Goal: Task Accomplishment & Management: Use online tool/utility

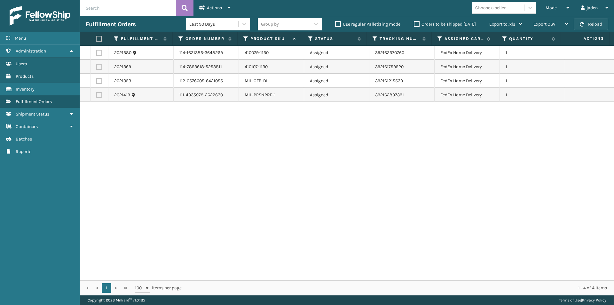
click at [596, 27] on button "Reload" at bounding box center [591, 25] width 35 height 12
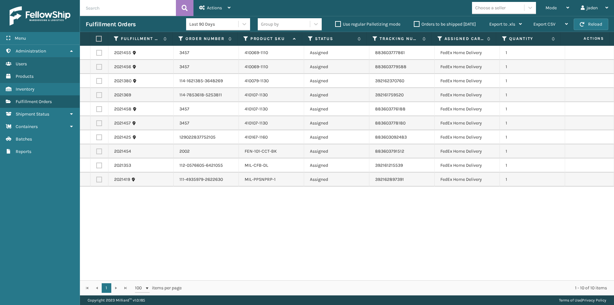
drag, startPoint x: 392, startPoint y: 245, endPoint x: 222, endPoint y: 228, distance: 170.4
click at [222, 237] on div "2021455 3457 410069-1110 Assigned 883603777861 FedEx Home Delivery 1 2021456 34…" at bounding box center [347, 163] width 534 height 234
click at [99, 179] on label at bounding box center [99, 180] width 6 height 6
click at [97, 179] on input "checkbox" at bounding box center [96, 179] width 0 height 4
checkbox input "true"
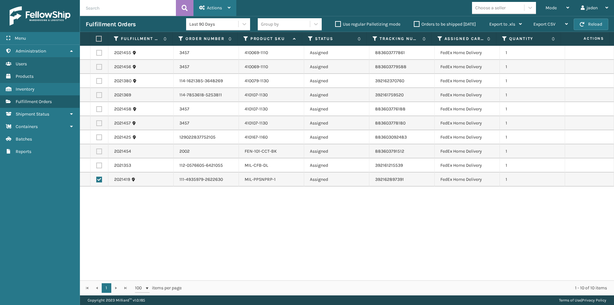
click at [215, 7] on span "Actions" at bounding box center [214, 7] width 15 height 5
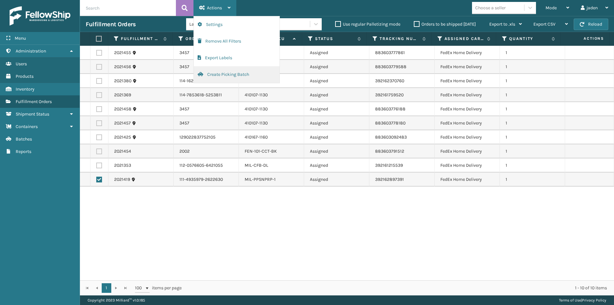
click at [232, 74] on button "Create Picking Batch" at bounding box center [237, 74] width 86 height 17
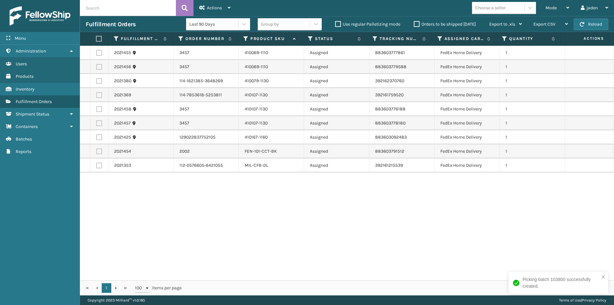
click at [98, 39] on label at bounding box center [98, 39] width 4 height 6
click at [96, 39] on input "checkbox" at bounding box center [96, 39] width 0 height 4
checkbox input "true"
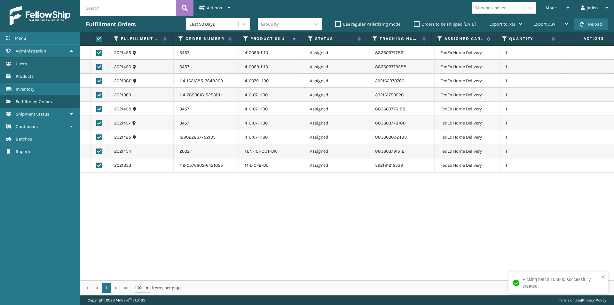
checkbox input "true"
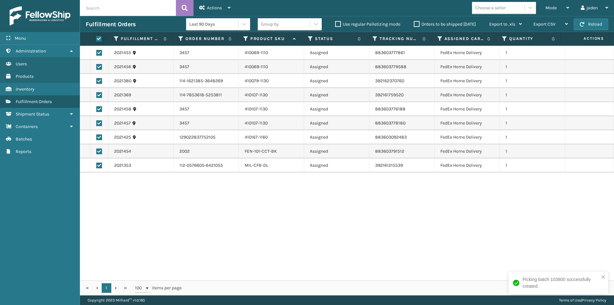
checkbox input "true"
click at [218, 7] on span "Actions" at bounding box center [214, 7] width 15 height 5
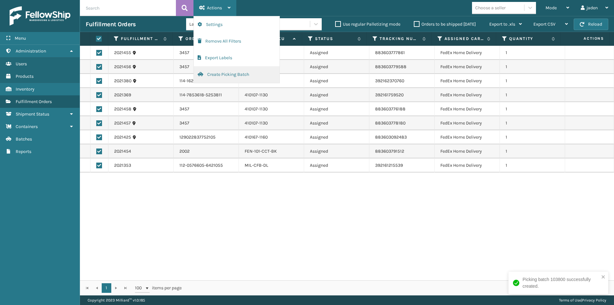
click at [214, 74] on button "Create Picking Batch" at bounding box center [237, 74] width 86 height 17
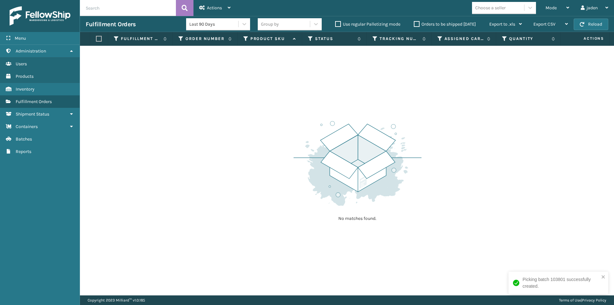
drag, startPoint x: 487, startPoint y: 99, endPoint x: 362, endPoint y: 88, distance: 125.6
click at [362, 88] on div "No matches found." at bounding box center [347, 170] width 534 height 249
click at [563, 8] on div "Mode" at bounding box center [558, 8] width 24 height 16
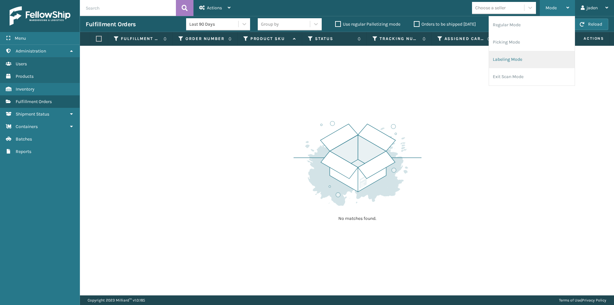
click at [505, 67] on li "Labeling Mode" at bounding box center [532, 59] width 86 height 17
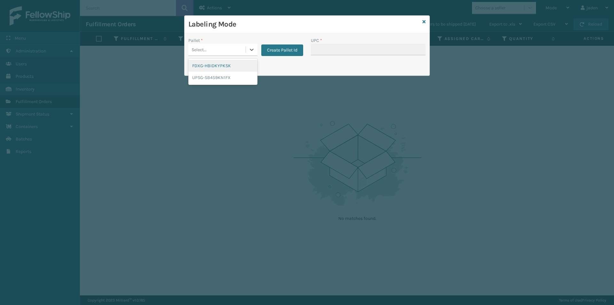
drag, startPoint x: 246, startPoint y: 50, endPoint x: 219, endPoint y: 68, distance: 32.5
click at [246, 50] on div at bounding box center [252, 50] width 12 height 12
click at [219, 68] on div "FDXG-HBIDKYPKSK" at bounding box center [222, 66] width 69 height 12
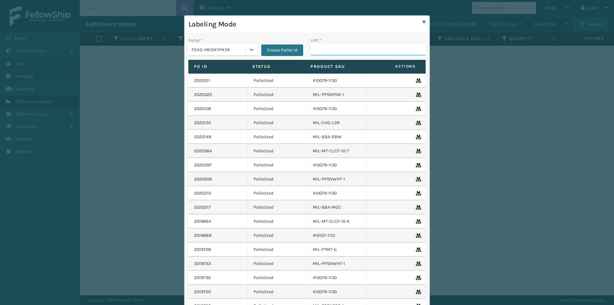
click at [353, 50] on input "UPC *" at bounding box center [368, 50] width 115 height 12
type input "410069-1110"
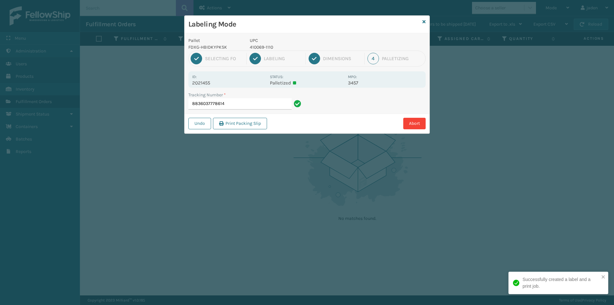
type input "88360377786144"
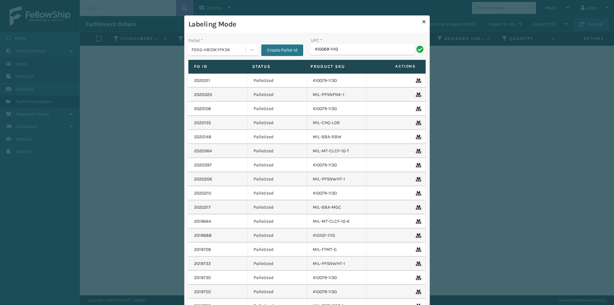
type input "410069-1110"
type input "410079-1130"
type input "410107-1130"
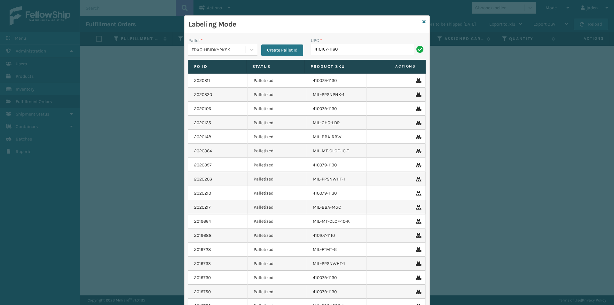
type input "410167-1160"
click at [423, 23] on icon at bounding box center [424, 22] width 3 height 4
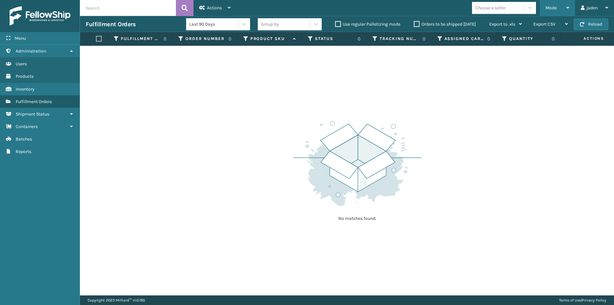
click at [555, 11] on div "Mode" at bounding box center [558, 8] width 24 height 16
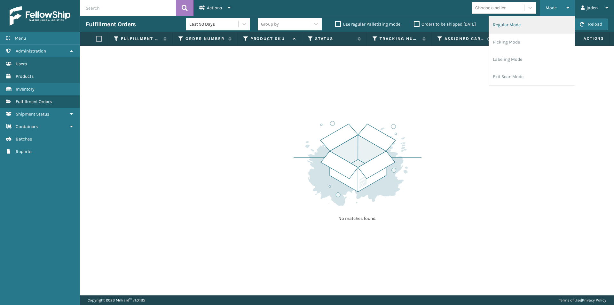
click at [535, 23] on li "Regular Mode" at bounding box center [532, 24] width 86 height 17
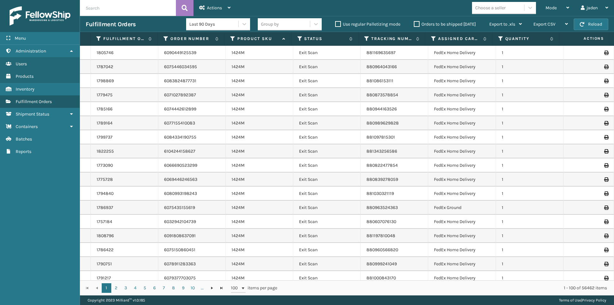
drag, startPoint x: 298, startPoint y: 40, endPoint x: 300, endPoint y: 34, distance: 6.3
click at [298, 39] on icon at bounding box center [299, 39] width 5 height 6
click at [298, 37] on icon at bounding box center [299, 39] width 5 height 6
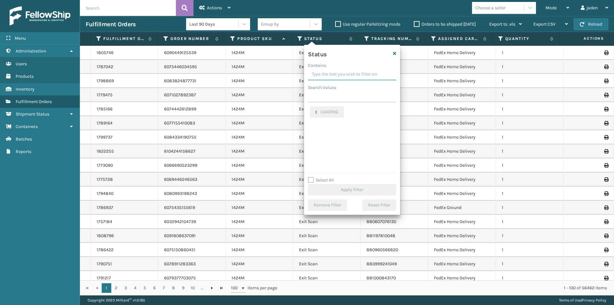
drag, startPoint x: 354, startPoint y: 68, endPoint x: 324, endPoint y: 69, distance: 29.8
click at [324, 69] on input "Contains" at bounding box center [352, 75] width 88 height 12
drag, startPoint x: 365, startPoint y: 75, endPoint x: 342, endPoint y: 71, distance: 23.1
click at [342, 71] on input "Contains" at bounding box center [352, 75] width 88 height 12
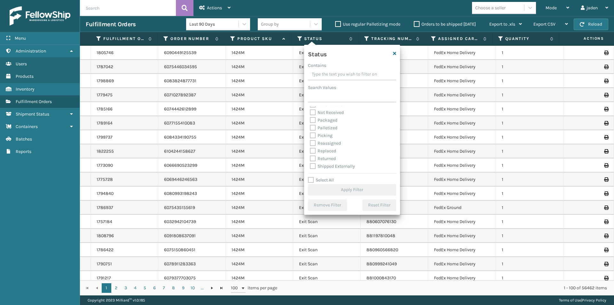
click at [313, 136] on label "Picking" at bounding box center [321, 135] width 23 height 5
click at [310, 136] on input "Picking" at bounding box center [310, 134] width 0 height 4
checkbox input "true"
click at [352, 188] on button "Apply Filter" at bounding box center [352, 190] width 88 height 12
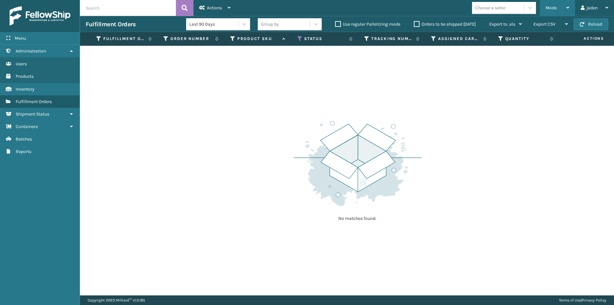
click at [547, 8] on span "Mode" at bounding box center [551, 7] width 11 height 5
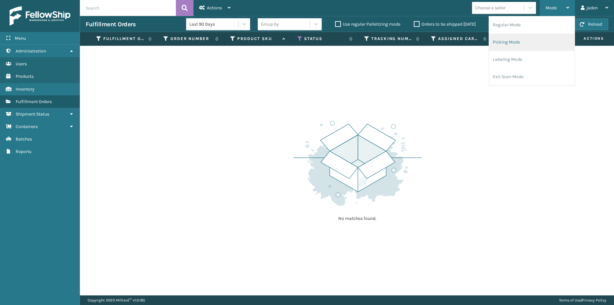
click at [523, 48] on li "Picking Mode" at bounding box center [532, 42] width 86 height 17
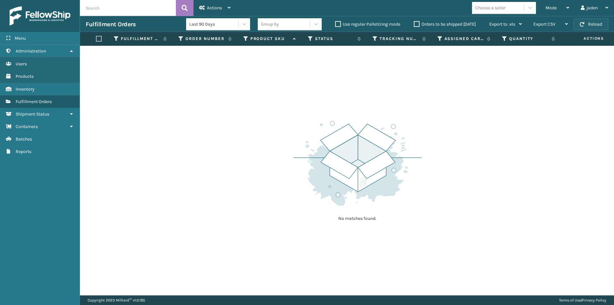
click at [591, 20] on button "Reload" at bounding box center [591, 25] width 35 height 12
click at [419, 24] on label "Orders to be shipped [DATE]" at bounding box center [445, 23] width 62 height 5
click at [414, 24] on input "Orders to be shipped [DATE]" at bounding box center [414, 22] width 0 height 4
click at [592, 24] on button "Reload" at bounding box center [591, 25] width 35 height 12
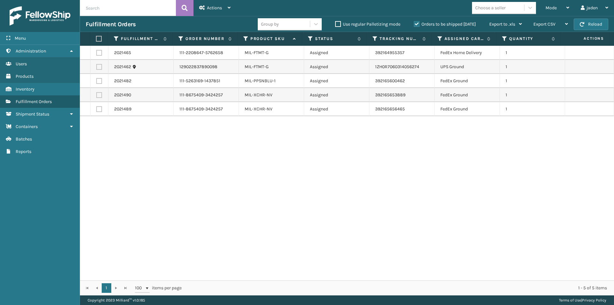
drag, startPoint x: 427, startPoint y: 170, endPoint x: 260, endPoint y: 171, distance: 166.7
click at [260, 171] on div "2021465 111-2208647-5762658 MIL-FTMT-G Assigned 392164955357 FedEx Home Deliver…" at bounding box center [347, 163] width 534 height 234
click at [99, 40] on label at bounding box center [98, 39] width 4 height 6
click at [96, 40] on input "checkbox" at bounding box center [96, 39] width 0 height 4
checkbox input "true"
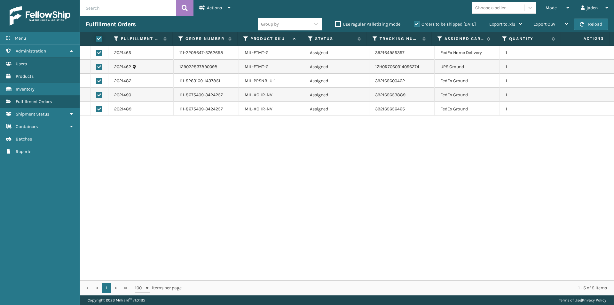
checkbox input "true"
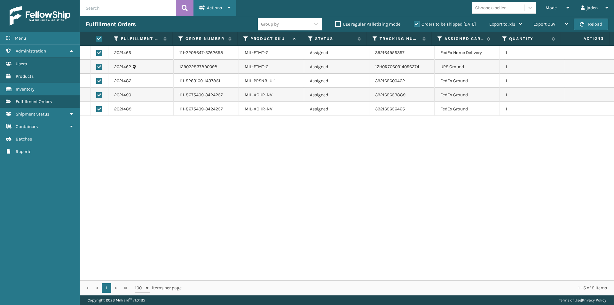
click at [219, 4] on div "Actions" at bounding box center [214, 8] width 31 height 16
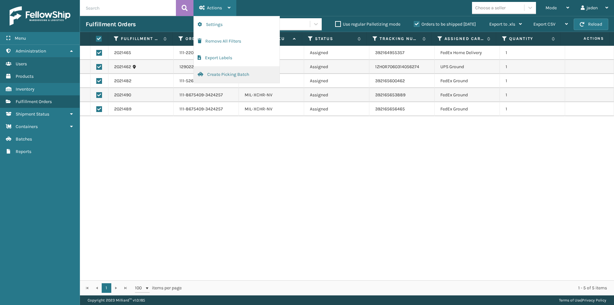
click at [225, 73] on button "Create Picking Batch" at bounding box center [237, 74] width 86 height 17
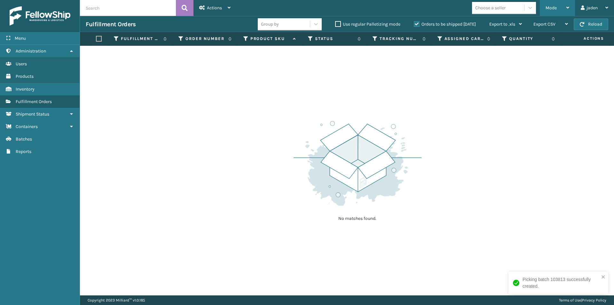
click at [550, 8] on span "Mode" at bounding box center [551, 7] width 11 height 5
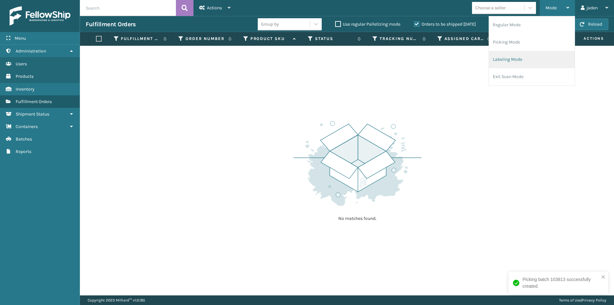
click at [518, 51] on li "Labeling Mode" at bounding box center [532, 59] width 86 height 17
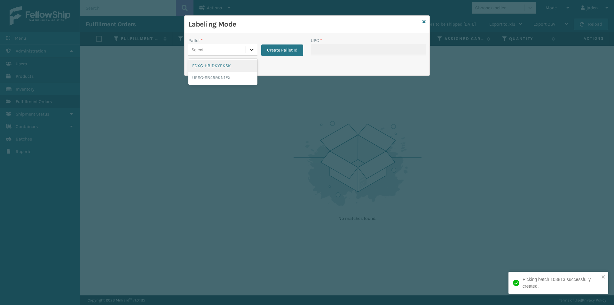
click at [251, 47] on icon at bounding box center [252, 49] width 6 height 6
click at [206, 81] on div "UPSG-SB459KN1FX" at bounding box center [222, 78] width 69 height 12
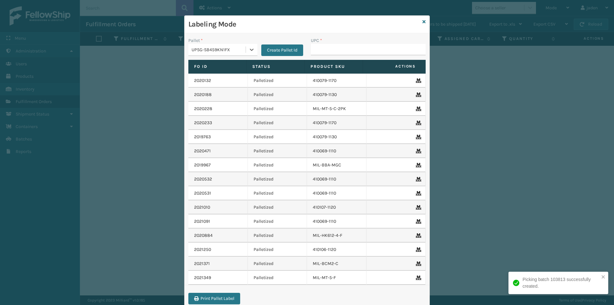
click at [342, 58] on div "UPC *" at bounding box center [368, 48] width 123 height 23
click at [342, 54] on input "UPC *" at bounding box center [368, 50] width 115 height 12
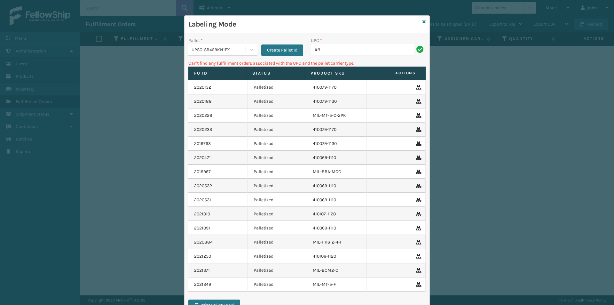
type input "8"
click at [249, 52] on icon at bounding box center [252, 49] width 6 height 6
click at [219, 63] on div "FDXG-HBIDKYPKSK" at bounding box center [222, 66] width 69 height 12
click at [360, 49] on input "840985118686" at bounding box center [362, 50] width 103 height 12
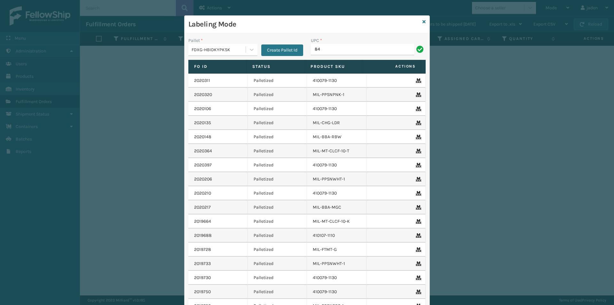
type input "8"
type input "840985125981"
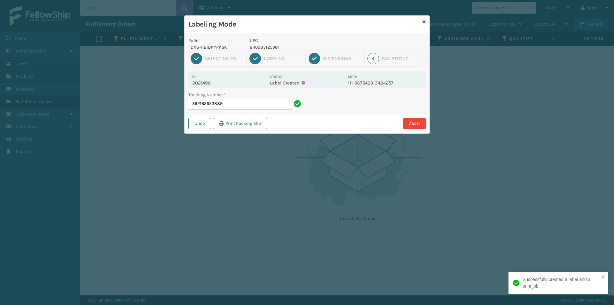
click at [258, 48] on p "840985125981" at bounding box center [297, 47] width 94 height 7
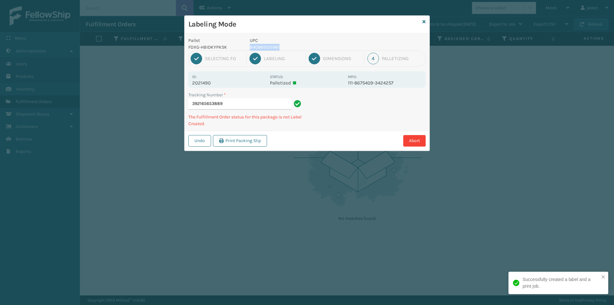
click at [258, 47] on p "840985125981" at bounding box center [297, 47] width 94 height 7
copy p "840985125981"
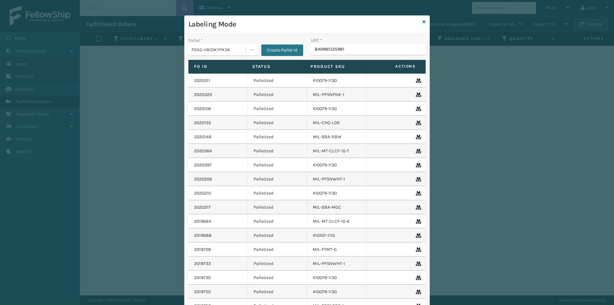
type input "840985125981"
click at [423, 22] on icon at bounding box center [424, 22] width 3 height 4
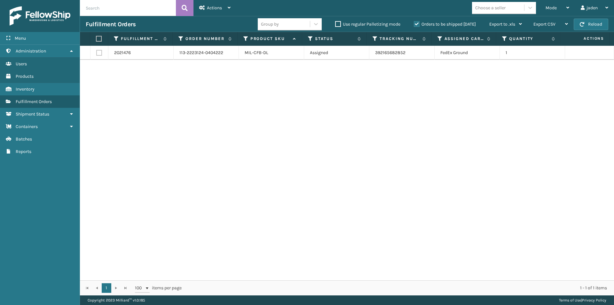
drag, startPoint x: 457, startPoint y: 82, endPoint x: 449, endPoint y: 82, distance: 8.0
drag, startPoint x: 449, startPoint y: 82, endPoint x: 306, endPoint y: 83, distance: 142.7
click at [307, 83] on div "2021476 113-2223124-0404222 MIL-CFB-DL Assigned 392165682852 FedEx Ground 1" at bounding box center [347, 163] width 534 height 234
click at [596, 25] on button "Reload" at bounding box center [591, 25] width 35 height 12
click at [98, 39] on label at bounding box center [98, 39] width 4 height 6
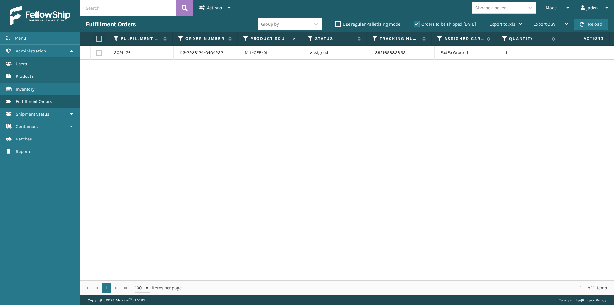
click at [96, 39] on input "checkbox" at bounding box center [96, 39] width 0 height 4
checkbox input "true"
click at [218, 8] on span "Actions" at bounding box center [214, 7] width 15 height 5
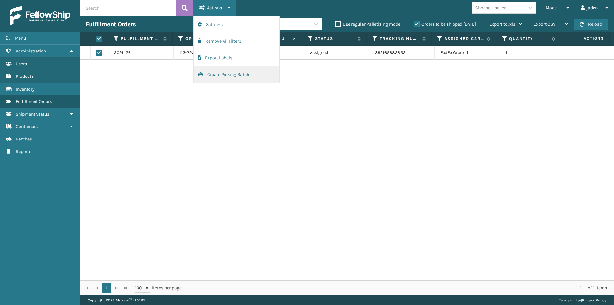
click at [223, 78] on button "Create Picking Batch" at bounding box center [237, 74] width 86 height 17
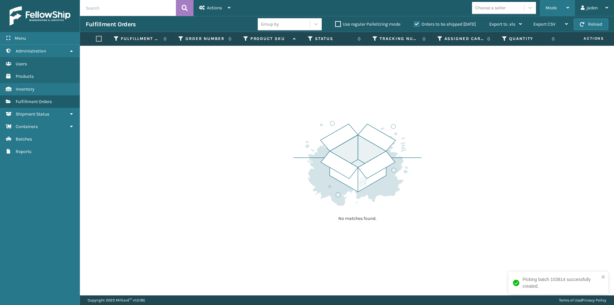
click at [555, 3] on div "Mode" at bounding box center [558, 8] width 24 height 16
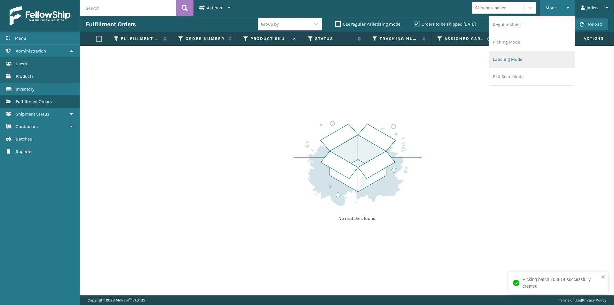
click at [513, 53] on li "Labeling Mode" at bounding box center [532, 59] width 86 height 17
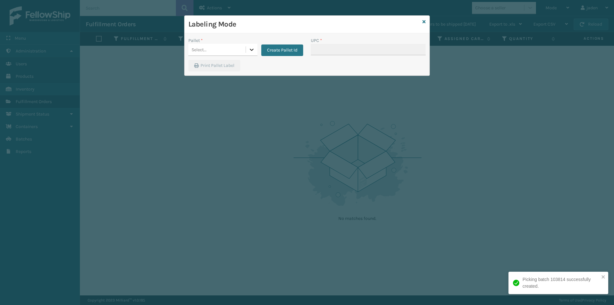
drag, startPoint x: 256, startPoint y: 45, endPoint x: 240, endPoint y: 56, distance: 19.2
click at [255, 45] on div at bounding box center [252, 50] width 12 height 12
click at [216, 66] on div "FDXG-HBIDKYPKSK" at bounding box center [222, 66] width 69 height 12
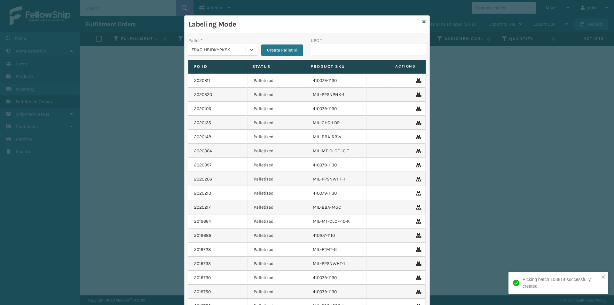
click at [364, 43] on div "UPC *" at bounding box center [368, 40] width 115 height 7
click at [367, 45] on input "UPC *" at bounding box center [368, 50] width 115 height 12
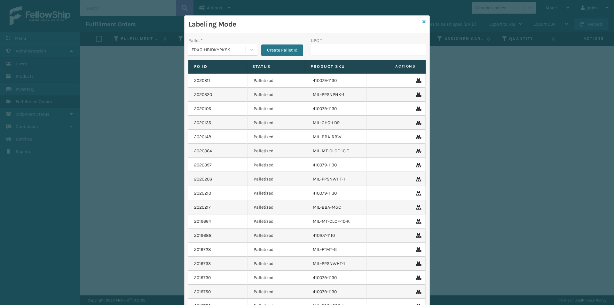
click at [423, 20] on icon at bounding box center [424, 22] width 3 height 4
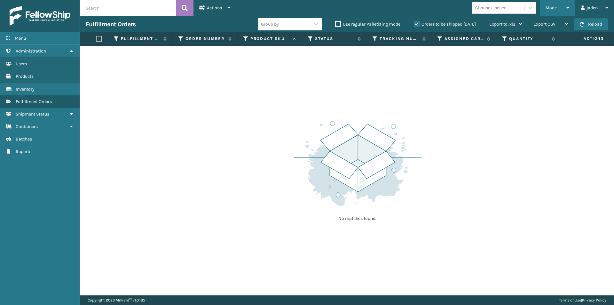
click at [558, 6] on div "Mode" at bounding box center [558, 8] width 24 height 16
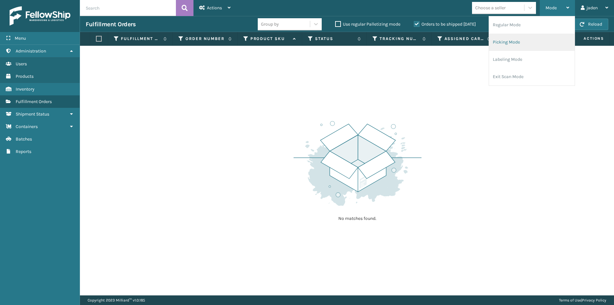
click at [525, 40] on li "Picking Mode" at bounding box center [532, 42] width 86 height 17
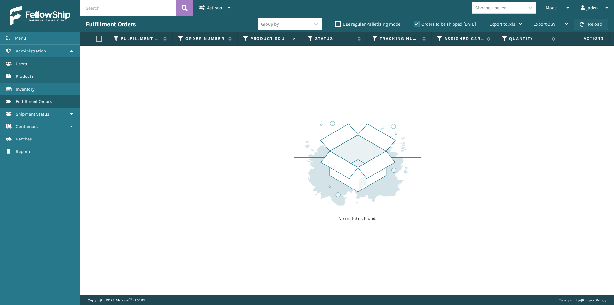
click at [588, 22] on button "Reload" at bounding box center [591, 25] width 35 height 12
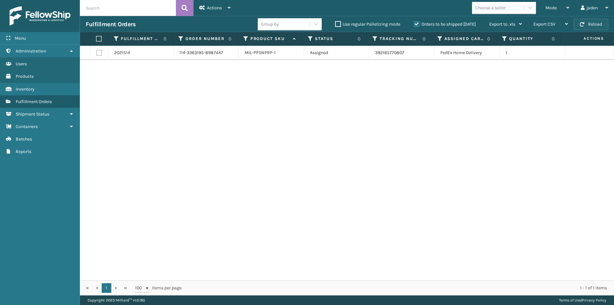
click at [587, 25] on button "Reload" at bounding box center [591, 25] width 35 height 12
click at [97, 40] on label at bounding box center [98, 39] width 4 height 6
click at [96, 40] on input "checkbox" at bounding box center [96, 39] width 0 height 4
checkbox input "true"
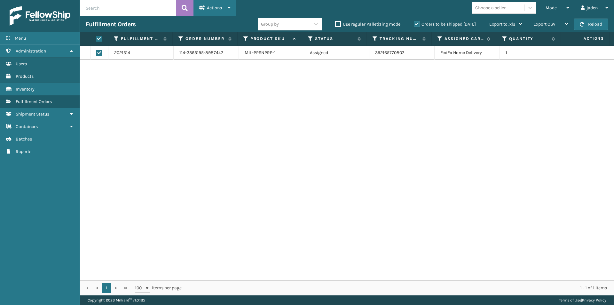
click at [223, 5] on div "Actions" at bounding box center [214, 8] width 31 height 16
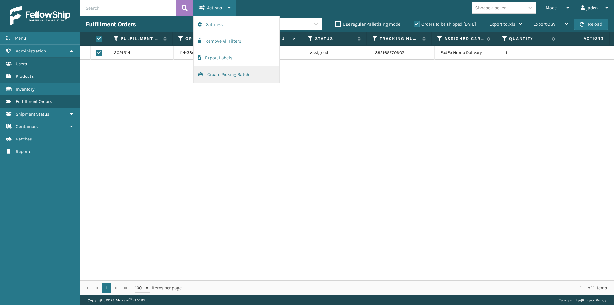
click at [218, 77] on button "Create Picking Batch" at bounding box center [237, 74] width 86 height 17
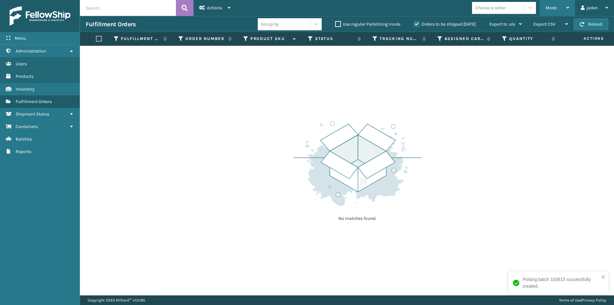
click at [558, 6] on div "Mode" at bounding box center [558, 8] width 24 height 16
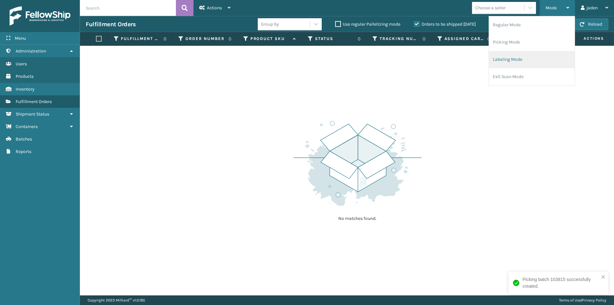
click at [531, 61] on li "Labeling Mode" at bounding box center [532, 59] width 86 height 17
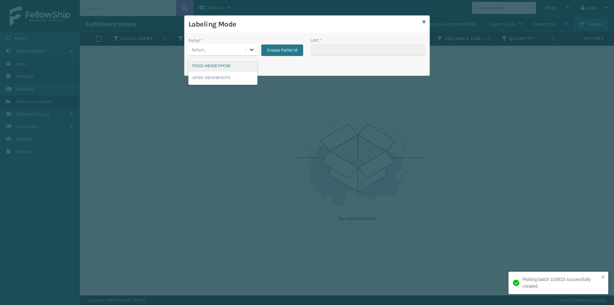
click at [254, 50] on icon at bounding box center [252, 49] width 6 height 6
click at [211, 65] on div "FDXG-HBIDKYPKSK" at bounding box center [222, 66] width 69 height 12
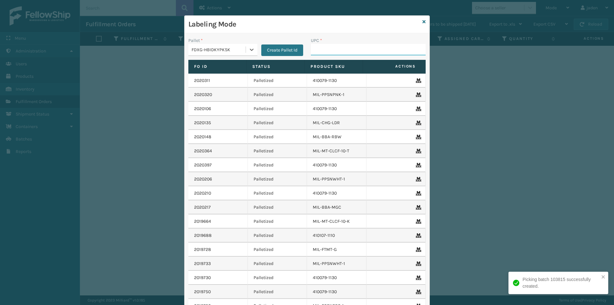
click at [368, 53] on input "UPC *" at bounding box center [368, 50] width 115 height 12
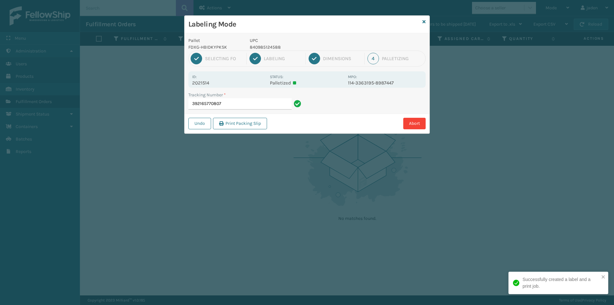
drag, startPoint x: 364, startPoint y: 96, endPoint x: 400, endPoint y: 36, distance: 69.0
click at [311, 113] on div "Pallet FDXG-HBIDKYPKSK UPC 840985124588 1 Selecting FO 2 Labeling 3 Dimensions …" at bounding box center [307, 83] width 245 height 100
click at [424, 21] on icon at bounding box center [424, 22] width 3 height 4
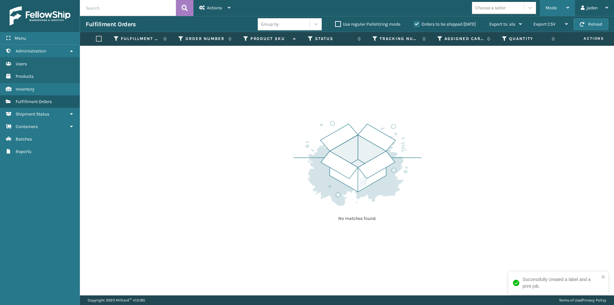
click at [568, 2] on div "Mode" at bounding box center [558, 8] width 24 height 16
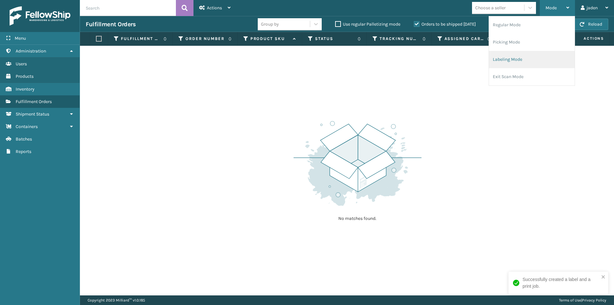
click at [524, 51] on li "Labeling Mode" at bounding box center [532, 59] width 86 height 17
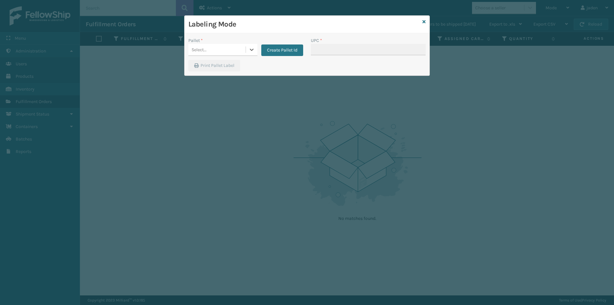
click at [422, 23] on div "Labeling Mode" at bounding box center [307, 25] width 245 height 18
click at [424, 23] on icon at bounding box center [424, 22] width 3 height 4
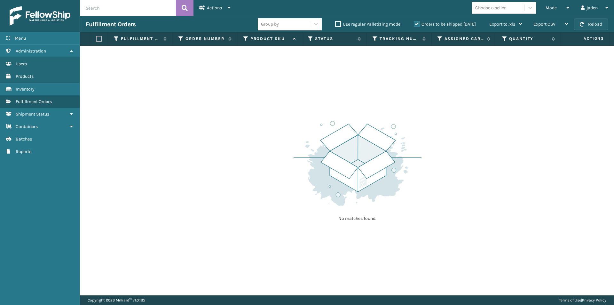
click at [580, 23] on span "button" at bounding box center [582, 24] width 4 height 4
drag, startPoint x: 580, startPoint y: 23, endPoint x: 580, endPoint y: 19, distance: 4.2
click at [580, 19] on button "Reload" at bounding box center [591, 25] width 35 height 12
click button "Reload" at bounding box center [591, 25] width 35 height 12
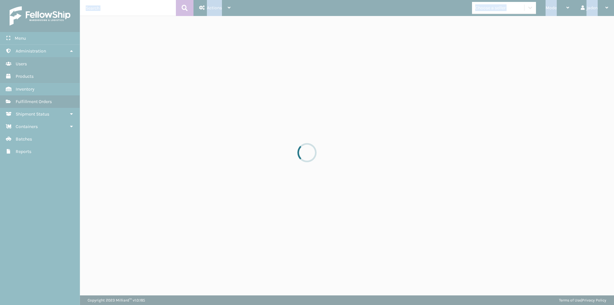
click at [580, 19] on div at bounding box center [307, 152] width 614 height 305
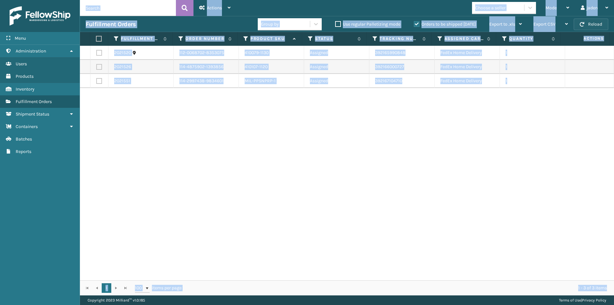
click at [587, 21] on button "Reload" at bounding box center [591, 25] width 35 height 12
drag, startPoint x: 407, startPoint y: 129, endPoint x: 219, endPoint y: 145, distance: 187.8
click at [219, 145] on div "2021520 112-0068702-8353075 410079-1130 Assigned 392165990848 FedEx Home Delive…" at bounding box center [347, 163] width 534 height 234
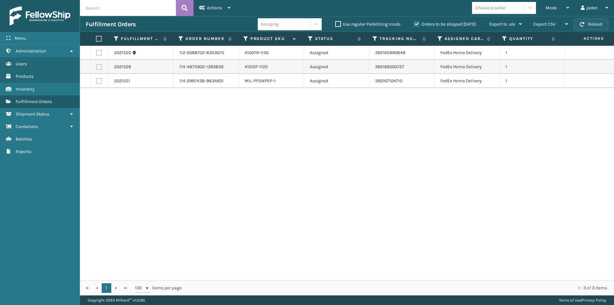
click at [590, 22] on button "Reload" at bounding box center [591, 25] width 35 height 12
click at [100, 37] on label at bounding box center [98, 39] width 4 height 6
click at [96, 37] on input "checkbox" at bounding box center [96, 39] width 0 height 4
checkbox input "true"
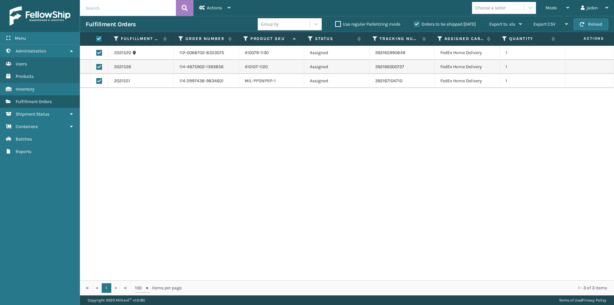
checkbox input "true"
click at [206, 6] on div "Actions" at bounding box center [214, 8] width 31 height 16
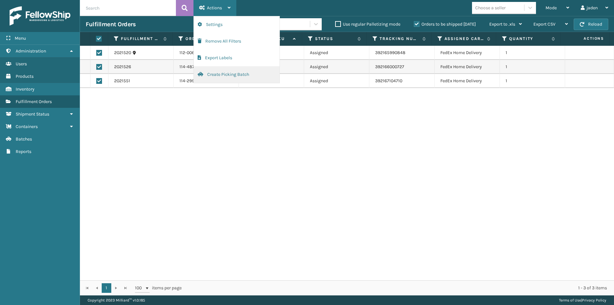
click at [211, 74] on button "Create Picking Batch" at bounding box center [237, 74] width 86 height 17
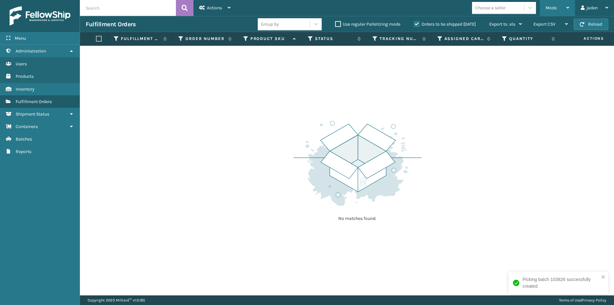
click at [543, 12] on div "Mode Regular Mode Picking Mode Labeling Mode Exit Scan Mode" at bounding box center [557, 8] width 35 height 16
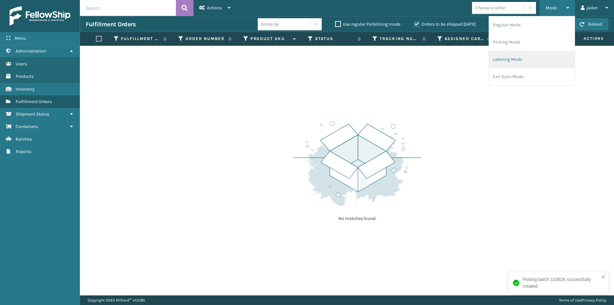
click at [517, 53] on li "Labeling Mode" at bounding box center [532, 59] width 86 height 17
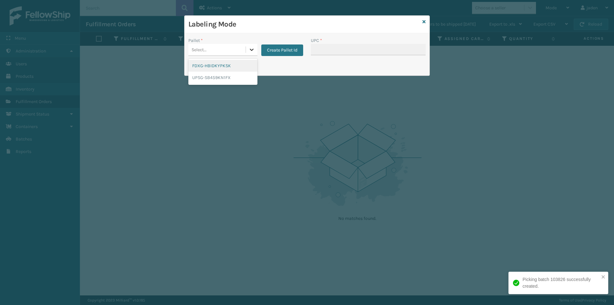
drag, startPoint x: 254, startPoint y: 49, endPoint x: 216, endPoint y: 67, distance: 42.1
click at [252, 49] on icon at bounding box center [252, 49] width 6 height 6
click at [216, 67] on div "FDXG-HBIDKYPKSK" at bounding box center [222, 66] width 69 height 12
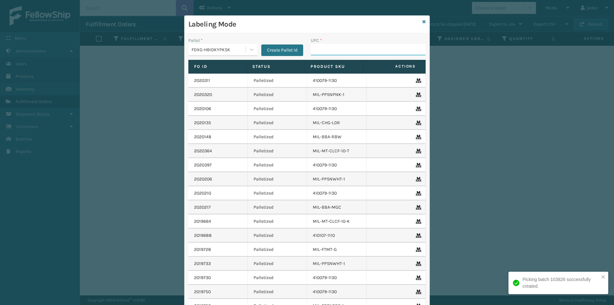
click at [360, 49] on input "UPC *" at bounding box center [368, 50] width 115 height 12
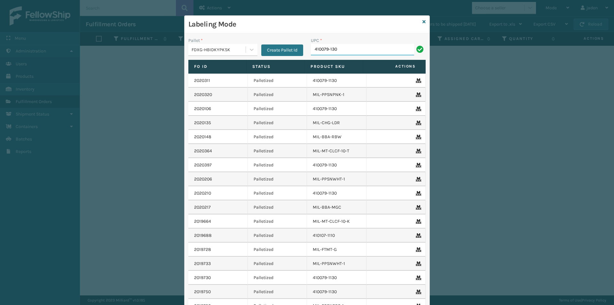
type input "410079-130"
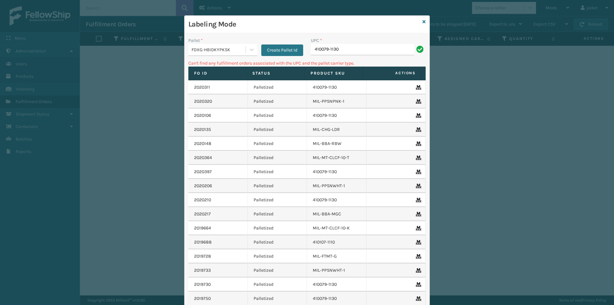
type input "410079-1130"
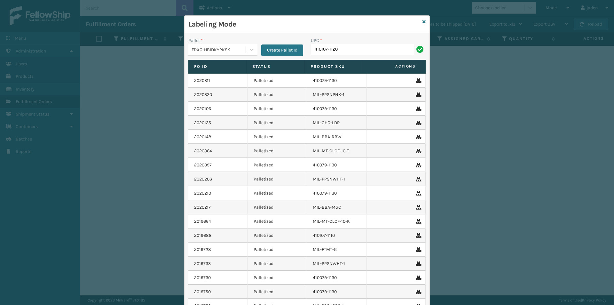
type input "410107-1120"
click at [416, 21] on h3 "Labeling Mode" at bounding box center [304, 25] width 232 height 10
click at [423, 22] on icon at bounding box center [424, 22] width 3 height 4
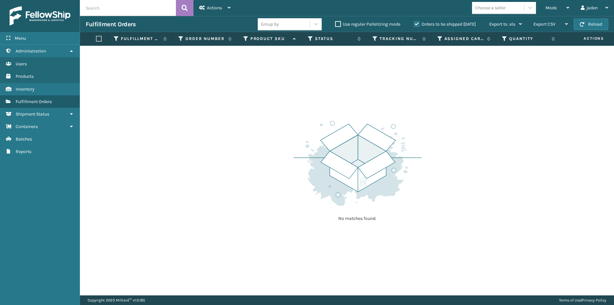
drag, startPoint x: 488, startPoint y: 79, endPoint x: 447, endPoint y: 32, distance: 62.3
click at [378, 95] on div "No matches found." at bounding box center [347, 170] width 534 height 249
click at [418, 23] on label "Orders to be shipped [DATE]" at bounding box center [445, 23] width 62 height 5
click at [414, 23] on input "Orders to be shipped [DATE]" at bounding box center [414, 22] width 0 height 4
click at [559, 10] on div "Mode" at bounding box center [558, 8] width 24 height 16
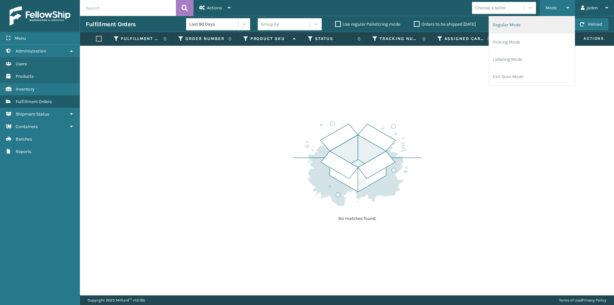
click at [521, 30] on li "Regular Mode" at bounding box center [532, 24] width 86 height 17
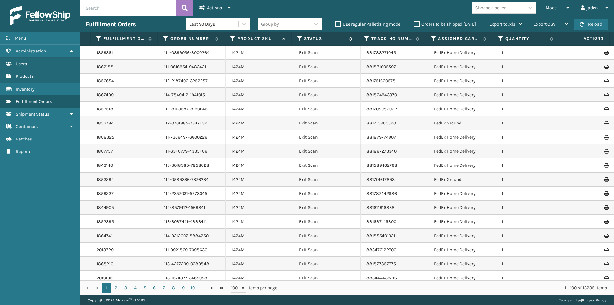
click at [299, 38] on icon at bounding box center [299, 39] width 5 height 6
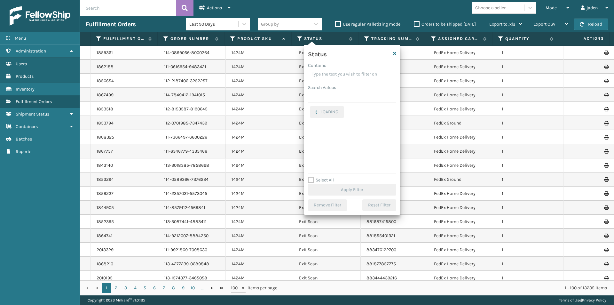
drag, startPoint x: 350, startPoint y: 71, endPoint x: 327, endPoint y: 72, distance: 23.0
click at [327, 72] on input "Contains" at bounding box center [352, 75] width 88 height 12
click at [315, 134] on label "Picking" at bounding box center [321, 135] width 23 height 5
click at [310, 134] on input "Picking" at bounding box center [310, 134] width 0 height 4
checkbox input "true"
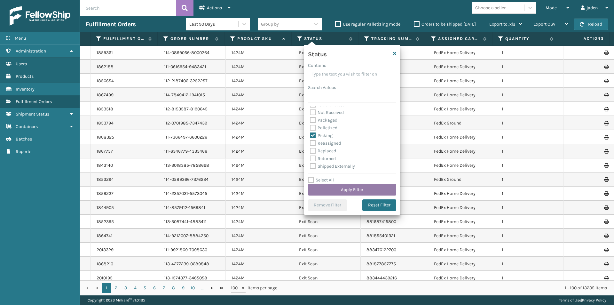
click at [351, 190] on button "Apply Filter" at bounding box center [352, 190] width 88 height 12
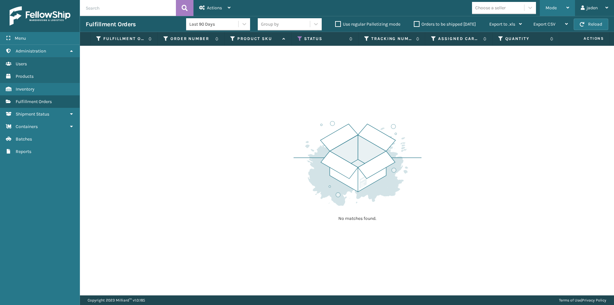
click at [556, 10] on span "Mode" at bounding box center [551, 7] width 11 height 5
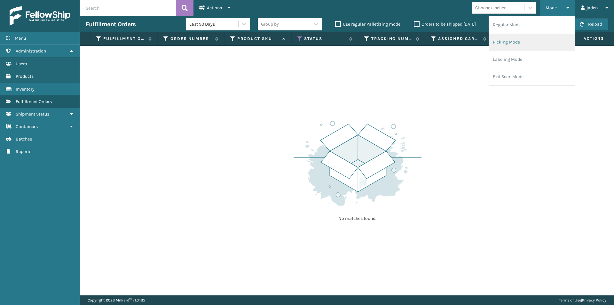
click at [521, 41] on li "Picking Mode" at bounding box center [532, 42] width 86 height 17
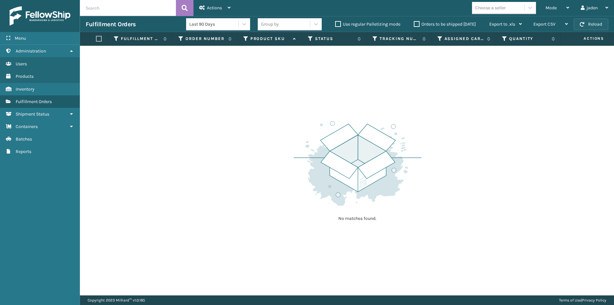
click at [575, 19] on button "Reload" at bounding box center [591, 25] width 35 height 12
click at [588, 24] on button "Reload" at bounding box center [591, 25] width 35 height 12
click at [570, 9] on div "Mode Regular Mode Picking Mode Labeling Mode Exit Scan Mode" at bounding box center [557, 8] width 35 height 16
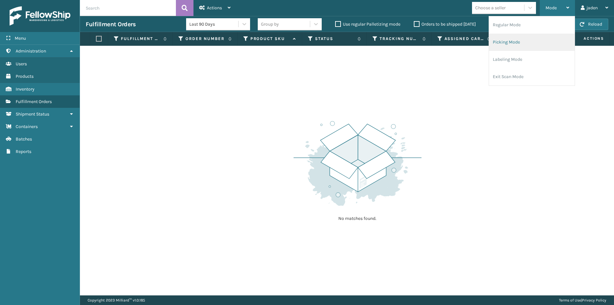
click at [537, 35] on li "Picking Mode" at bounding box center [532, 42] width 86 height 17
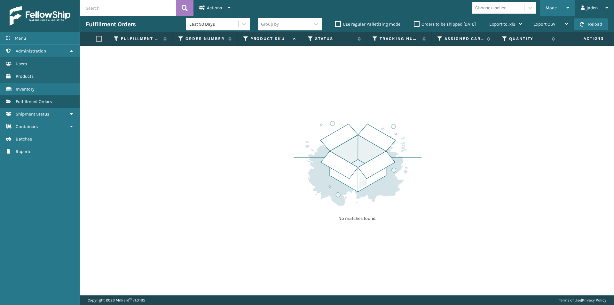
click at [537, 35] on th "Quantity" at bounding box center [528, 39] width 65 height 14
click at [596, 27] on button "Reload" at bounding box center [591, 25] width 35 height 12
drag, startPoint x: 400, startPoint y: 106, endPoint x: 319, endPoint y: 56, distance: 95.5
click at [223, 113] on div "No matches found." at bounding box center [347, 170] width 534 height 249
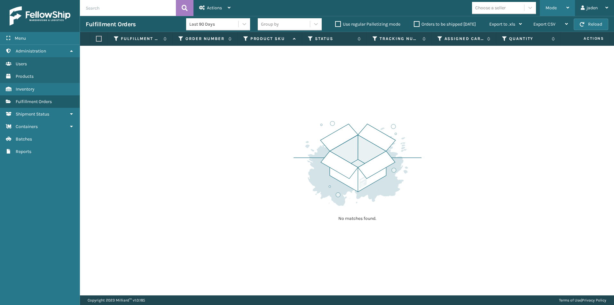
click at [558, 10] on div "Mode" at bounding box center [558, 8] width 24 height 16
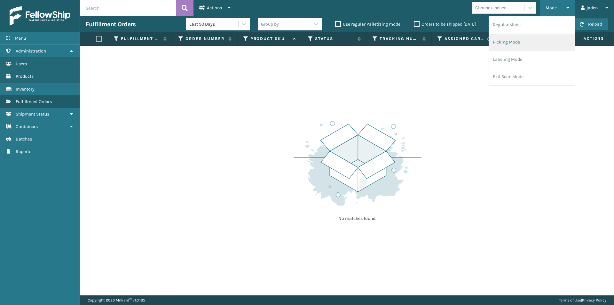
click at [530, 47] on li "Picking Mode" at bounding box center [532, 42] width 86 height 17
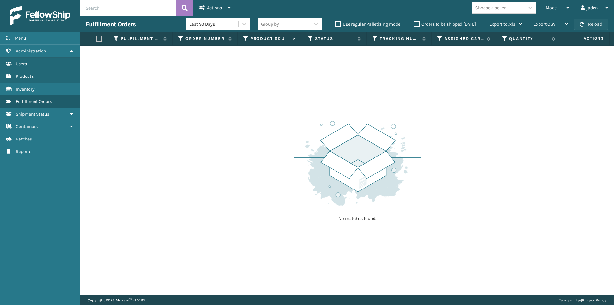
click at [592, 25] on button "Reload" at bounding box center [591, 25] width 35 height 12
click at [598, 20] on button "Reload" at bounding box center [591, 25] width 35 height 12
click at [555, 8] on span "Mode" at bounding box center [551, 7] width 11 height 5
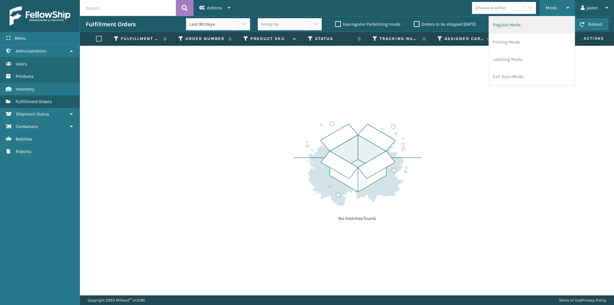
click at [534, 31] on li "Regular Mode" at bounding box center [532, 24] width 86 height 17
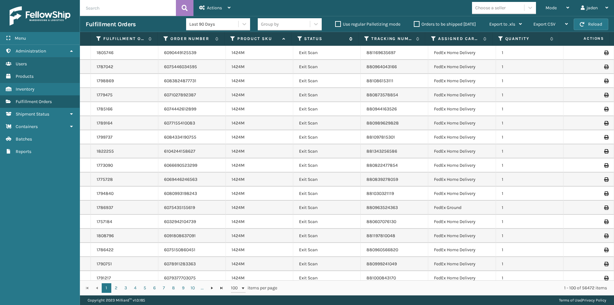
click at [299, 39] on icon at bounding box center [299, 39] width 5 height 6
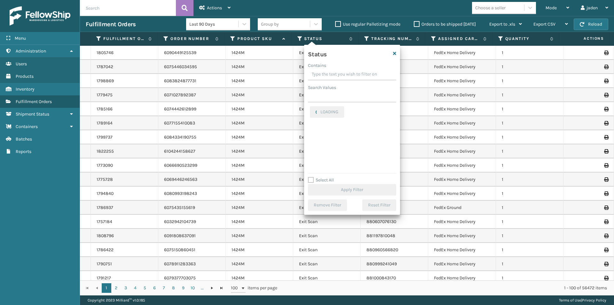
drag, startPoint x: 368, startPoint y: 74, endPoint x: 339, endPoint y: 75, distance: 29.5
click at [339, 75] on input "Contains" at bounding box center [352, 75] width 88 height 12
drag, startPoint x: 357, startPoint y: 75, endPoint x: 335, endPoint y: 75, distance: 21.4
click at [335, 75] on input "Contains" at bounding box center [352, 75] width 88 height 12
drag, startPoint x: 368, startPoint y: 70, endPoint x: 358, endPoint y: 71, distance: 10.0
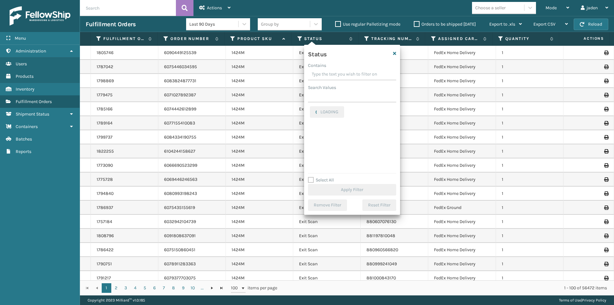
click at [347, 72] on input "Contains" at bounding box center [352, 75] width 88 height 12
drag, startPoint x: 364, startPoint y: 70, endPoint x: 338, endPoint y: 71, distance: 25.6
click at [327, 72] on input "Contains" at bounding box center [352, 75] width 88 height 12
drag, startPoint x: 349, startPoint y: 71, endPoint x: 345, endPoint y: 71, distance: 4.2
click at [324, 72] on input "Contains" at bounding box center [352, 75] width 88 height 12
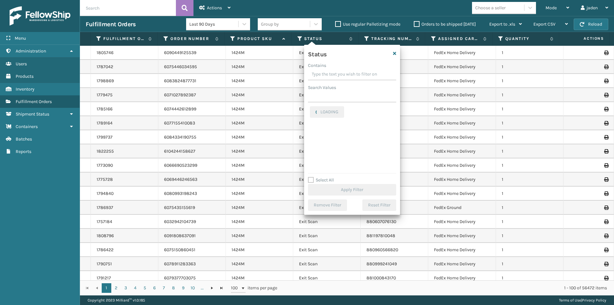
drag, startPoint x: 362, startPoint y: 69, endPoint x: 350, endPoint y: 69, distance: 12.5
click at [338, 70] on input "Contains" at bounding box center [352, 75] width 88 height 12
drag, startPoint x: 372, startPoint y: 69, endPoint x: 360, endPoint y: 71, distance: 12.3
click at [348, 71] on input "Contains" at bounding box center [352, 75] width 88 height 12
click at [333, 73] on input "Contains" at bounding box center [352, 75] width 88 height 12
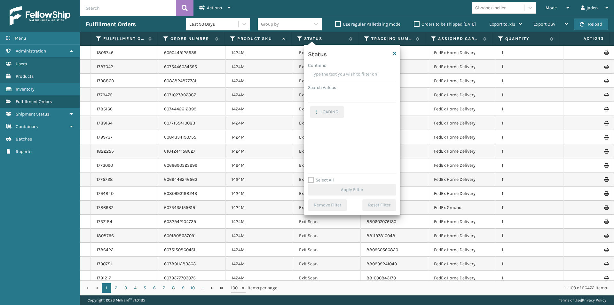
click at [331, 73] on input "Contains" at bounding box center [352, 75] width 88 height 12
drag, startPoint x: 372, startPoint y: 74, endPoint x: 363, endPoint y: 72, distance: 8.6
click at [344, 76] on input "Contains" at bounding box center [352, 75] width 88 height 12
drag, startPoint x: 370, startPoint y: 72, endPoint x: 354, endPoint y: 72, distance: 15.4
click at [354, 72] on input "Contains" at bounding box center [352, 75] width 88 height 12
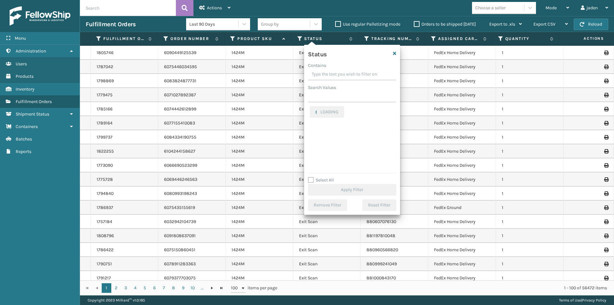
drag, startPoint x: 366, startPoint y: 70, endPoint x: 352, endPoint y: 71, distance: 13.8
click at [352, 71] on input "Contains" at bounding box center [352, 75] width 88 height 12
drag, startPoint x: 362, startPoint y: 71, endPoint x: 341, endPoint y: 72, distance: 21.1
click at [341, 72] on input "Contains" at bounding box center [352, 75] width 88 height 12
drag, startPoint x: 362, startPoint y: 70, endPoint x: 342, endPoint y: 70, distance: 19.8
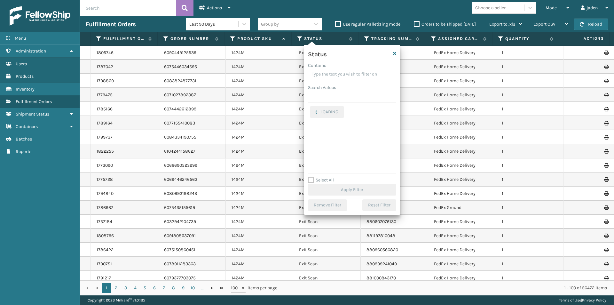
click at [342, 70] on input "Contains" at bounding box center [352, 75] width 88 height 12
drag, startPoint x: 360, startPoint y: 68, endPoint x: 367, endPoint y: 69, distance: 6.5
click at [352, 68] on div "Contains" at bounding box center [352, 65] width 88 height 7
drag, startPoint x: 364, startPoint y: 69, endPoint x: 350, endPoint y: 70, distance: 13.8
click at [346, 70] on input "Contains" at bounding box center [352, 75] width 88 height 12
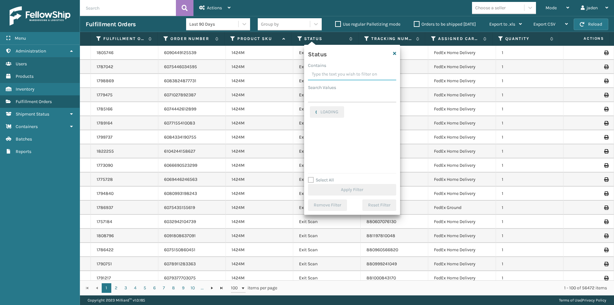
drag, startPoint x: 361, startPoint y: 73, endPoint x: 373, endPoint y: 69, distance: 12.7
click at [337, 73] on input "Contains" at bounding box center [352, 75] width 88 height 12
drag, startPoint x: 367, startPoint y: 69, endPoint x: 339, endPoint y: 67, distance: 28.5
click at [339, 67] on div "Contains" at bounding box center [352, 65] width 88 height 7
drag, startPoint x: 359, startPoint y: 76, endPoint x: 339, endPoint y: 73, distance: 20.5
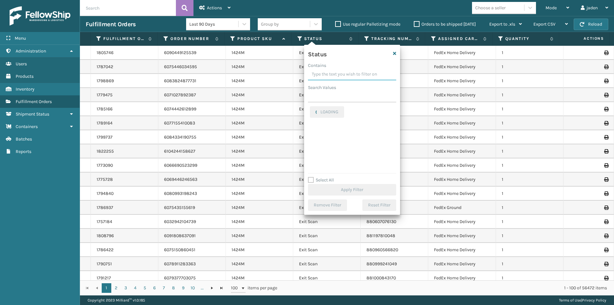
click at [339, 73] on input "Contains" at bounding box center [352, 75] width 88 height 12
click at [317, 139] on label "Picking" at bounding box center [321, 139] width 23 height 5
click at [310, 139] on input "Picking" at bounding box center [310, 138] width 0 height 4
checkbox input "true"
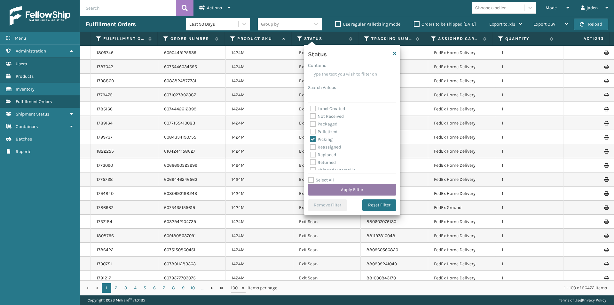
click at [336, 194] on button "Apply Filter" at bounding box center [352, 190] width 88 height 12
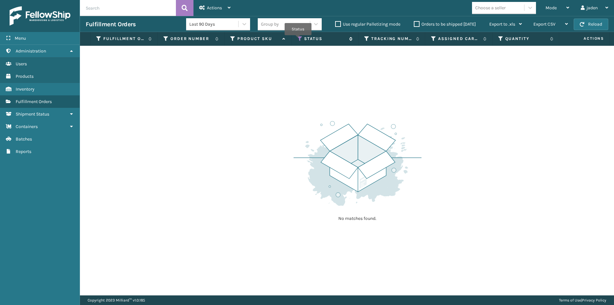
click at [298, 40] on icon at bounding box center [299, 39] width 5 height 6
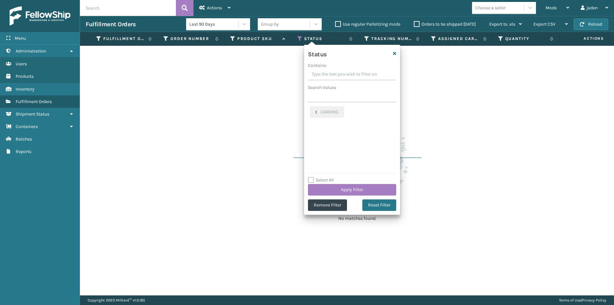
drag, startPoint x: 357, startPoint y: 75, endPoint x: 340, endPoint y: 68, distance: 18.2
click at [340, 68] on div "Contains" at bounding box center [352, 65] width 88 height 7
drag, startPoint x: 379, startPoint y: 75, endPoint x: 338, endPoint y: 74, distance: 41.6
click at [338, 74] on input "Contains" at bounding box center [352, 75] width 88 height 12
drag, startPoint x: 352, startPoint y: 73, endPoint x: 329, endPoint y: 74, distance: 22.1
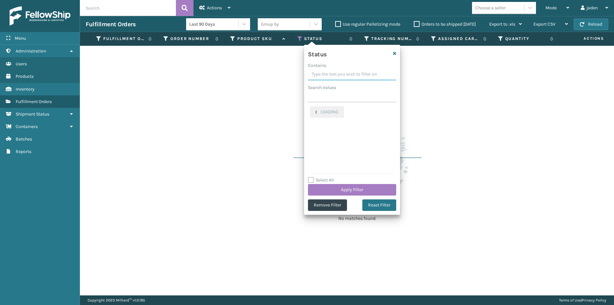
click at [329, 74] on input "Contains" at bounding box center [352, 75] width 88 height 12
drag, startPoint x: 368, startPoint y: 74, endPoint x: 342, endPoint y: 75, distance: 26.3
click at [342, 75] on input "Contains" at bounding box center [352, 75] width 88 height 12
click at [315, 109] on label "Picking" at bounding box center [321, 109] width 23 height 5
click at [310, 109] on input "Picking" at bounding box center [310, 108] width 0 height 4
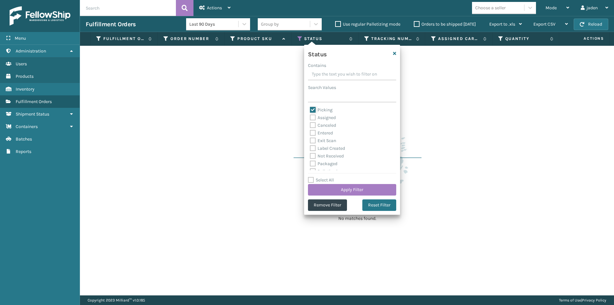
checkbox input "false"
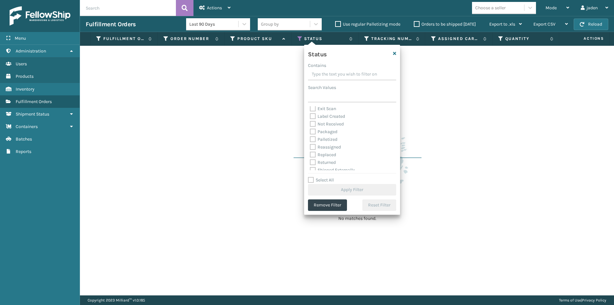
click at [313, 139] on label "Palletized" at bounding box center [324, 139] width 28 height 5
click at [310, 139] on input "Palletized" at bounding box center [310, 138] width 0 height 4
checkbox input "true"
click at [338, 189] on button "Apply Filter" at bounding box center [352, 190] width 88 height 12
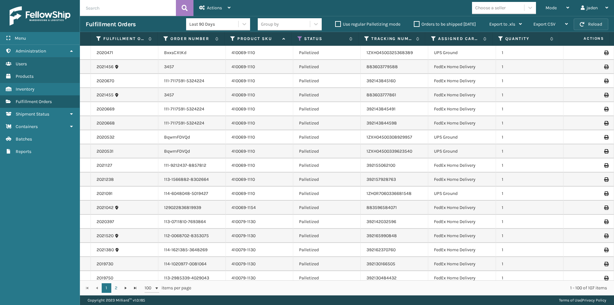
click at [588, 21] on button "Reload" at bounding box center [591, 25] width 35 height 12
click at [550, 9] on span "Mode" at bounding box center [551, 7] width 11 height 5
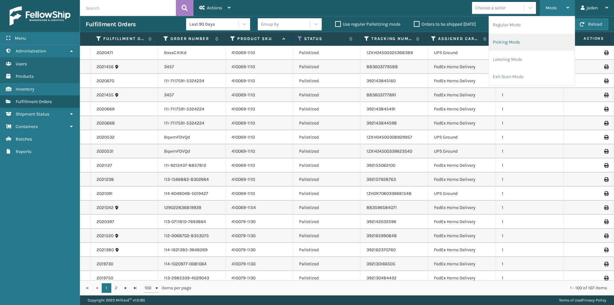
click at [520, 41] on li "Picking Mode" at bounding box center [532, 42] width 86 height 17
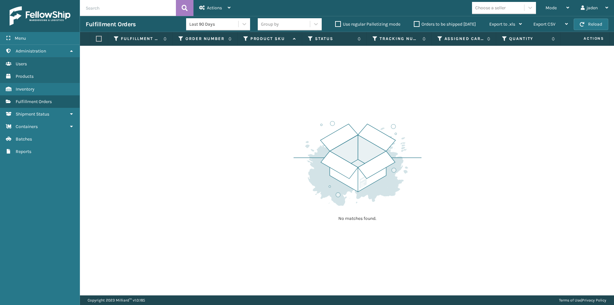
drag, startPoint x: 405, startPoint y: 155, endPoint x: 298, endPoint y: 96, distance: 122.1
click at [250, 129] on div "No matches found." at bounding box center [347, 170] width 534 height 249
click at [600, 25] on button "Reload" at bounding box center [591, 25] width 35 height 12
click at [414, 26] on label "Orders to be shipped [DATE]" at bounding box center [445, 23] width 62 height 5
click at [414, 25] on input "Orders to be shipped [DATE]" at bounding box center [414, 22] width 0 height 4
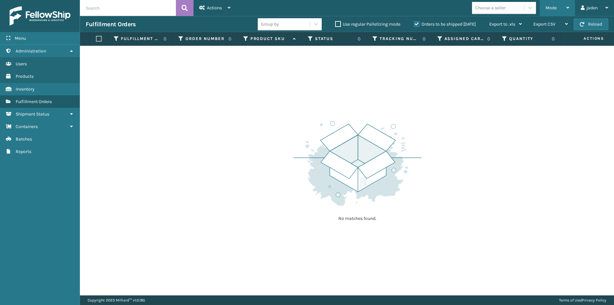
click at [550, 10] on span "Mode" at bounding box center [551, 7] width 11 height 5
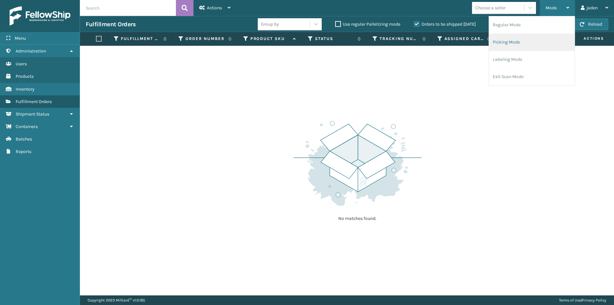
click at [526, 42] on li "Picking Mode" at bounding box center [532, 42] width 86 height 17
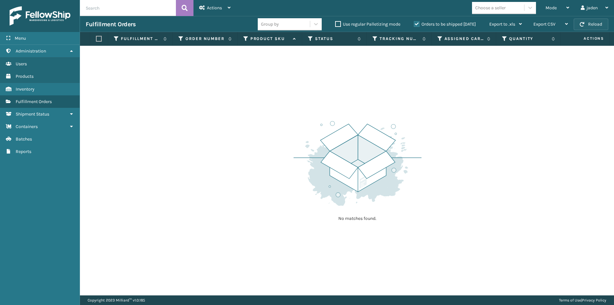
click at [599, 23] on button "Reload" at bounding box center [591, 25] width 35 height 12
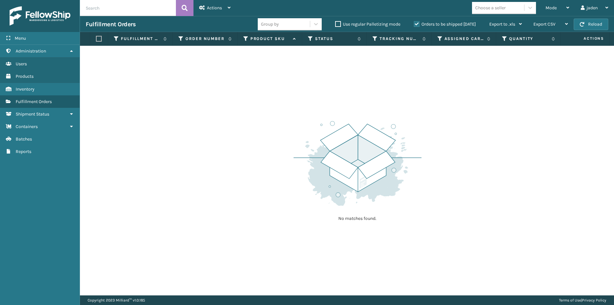
drag, startPoint x: 457, startPoint y: 104, endPoint x: 314, endPoint y: 109, distance: 142.7
click at [314, 109] on div "No matches found." at bounding box center [347, 170] width 534 height 249
drag, startPoint x: 390, startPoint y: 102, endPoint x: 242, endPoint y: 119, distance: 149.0
click at [237, 119] on div "No matches found." at bounding box center [347, 170] width 534 height 249
drag, startPoint x: 366, startPoint y: 98, endPoint x: 373, endPoint y: 83, distance: 16.6
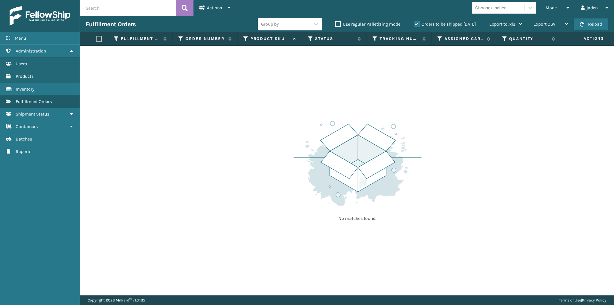
click at [206, 111] on div "No matches found." at bounding box center [347, 170] width 534 height 249
drag, startPoint x: 377, startPoint y: 88, endPoint x: 313, endPoint y: 94, distance: 64.6
click at [219, 108] on div "No matches found." at bounding box center [347, 170] width 534 height 249
drag, startPoint x: 379, startPoint y: 88, endPoint x: 361, endPoint y: 91, distance: 18.7
drag, startPoint x: 361, startPoint y: 91, endPoint x: 329, endPoint y: 93, distance: 31.7
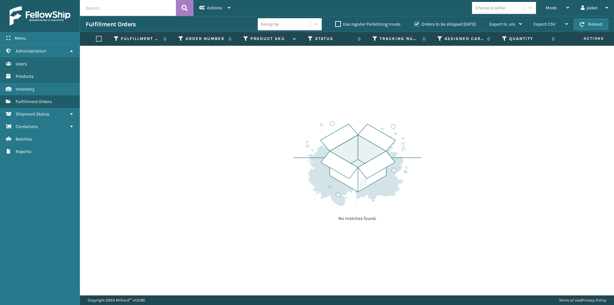
click at [273, 104] on div "No matches found." at bounding box center [347, 170] width 534 height 249
drag, startPoint x: 432, startPoint y: 82, endPoint x: 262, endPoint y: 94, distance: 170.6
click at [195, 103] on div "No matches found." at bounding box center [347, 170] width 534 height 249
drag, startPoint x: 387, startPoint y: 96, endPoint x: 190, endPoint y: 136, distance: 200.6
click at [187, 137] on div "No matches found." at bounding box center [347, 170] width 534 height 249
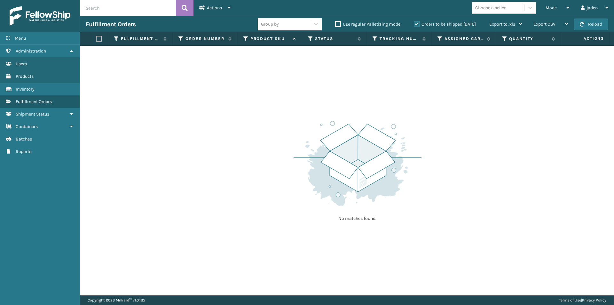
drag, startPoint x: 387, startPoint y: 114, endPoint x: 281, endPoint y: 125, distance: 106.4
click at [281, 125] on div "No matches found." at bounding box center [347, 170] width 534 height 249
drag, startPoint x: 498, startPoint y: 102, endPoint x: 334, endPoint y: 98, distance: 163.8
click at [243, 112] on div "No matches found." at bounding box center [347, 170] width 534 height 249
drag
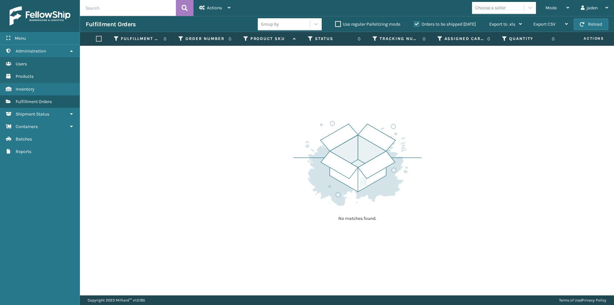
click at [185, 92] on div "No matches found." at bounding box center [347, 170] width 534 height 249
drag, startPoint x: 410, startPoint y: 95, endPoint x: 584, endPoint y: 27, distance: 186.9
click at [584, 27] on button "Reload" at bounding box center [591, 25] width 35 height 12
drag, startPoint x: 387, startPoint y: 123, endPoint x: 262, endPoint y: 124, distance: 125.4
click at [262, 124] on div "No matches found." at bounding box center [347, 170] width 534 height 249
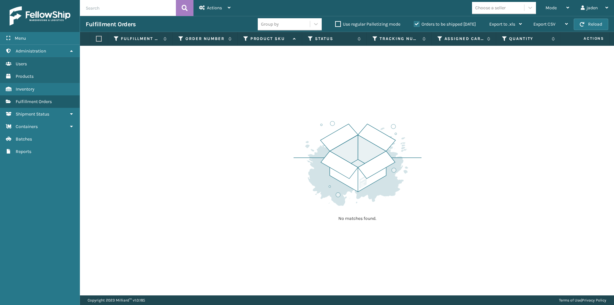
drag, startPoint x: 416, startPoint y: 113, endPoint x: 248, endPoint y: 121, distance: 169.1
click at [248, 121] on div "No matches found." at bounding box center [347, 170] width 534 height 249
drag, startPoint x: 385, startPoint y: 107, endPoint x: 290, endPoint y: 103, distance: 94.5
click at [187, 112] on div "No matches found." at bounding box center [347, 170] width 534 height 249
drag, startPoint x: 324, startPoint y: 103, endPoint x: 319, endPoint y: 94, distance: 10.3
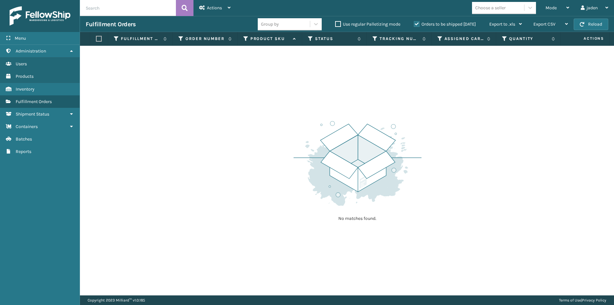
click at [194, 105] on div "No matches found." at bounding box center [347, 170] width 534 height 249
drag, startPoint x: 356, startPoint y: 94, endPoint x: 340, endPoint y: 94, distance: 15.7
drag, startPoint x: 340, startPoint y: 94, endPoint x: 180, endPoint y: 87, distance: 160.1
click at [168, 94] on div "No matches found." at bounding box center [347, 170] width 534 height 249
click at [566, 14] on div "Mode" at bounding box center [558, 8] width 24 height 16
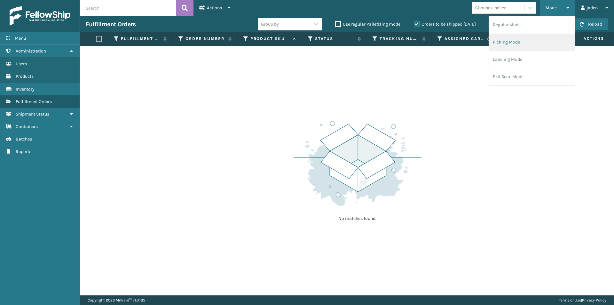
click at [531, 45] on li "Picking Mode" at bounding box center [532, 42] width 86 height 17
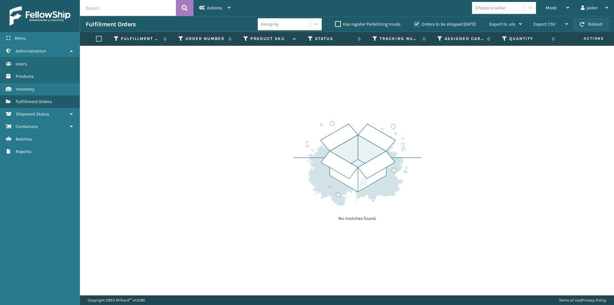
click at [599, 20] on button "Reload" at bounding box center [591, 25] width 35 height 12
click at [569, 7] on icon at bounding box center [567, 7] width 3 height 4
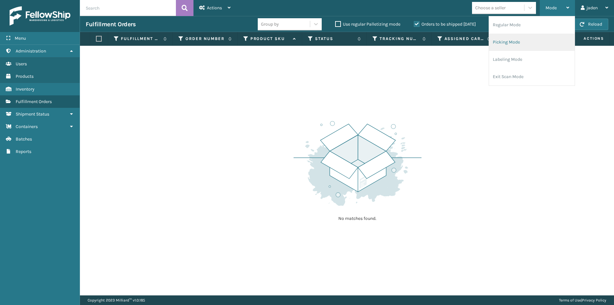
click at [529, 42] on li "Picking Mode" at bounding box center [532, 42] width 86 height 17
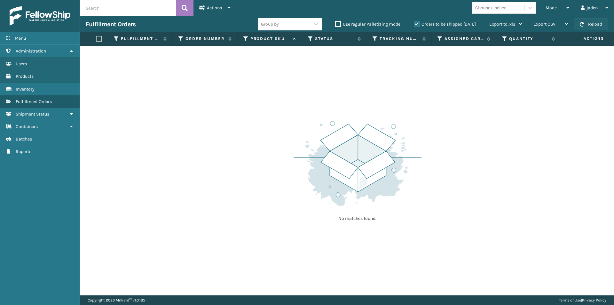
click at [593, 21] on button "Reload" at bounding box center [591, 25] width 35 height 12
click at [555, 8] on span "Mode" at bounding box center [551, 7] width 11 height 5
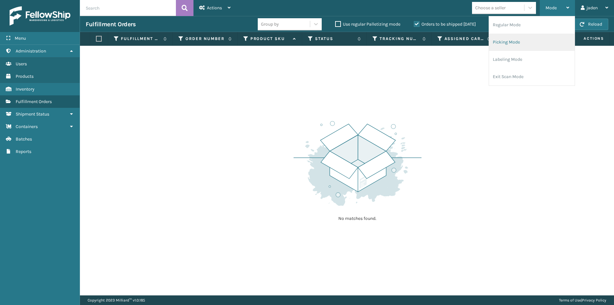
click at [510, 44] on li "Picking Mode" at bounding box center [532, 42] width 86 height 17
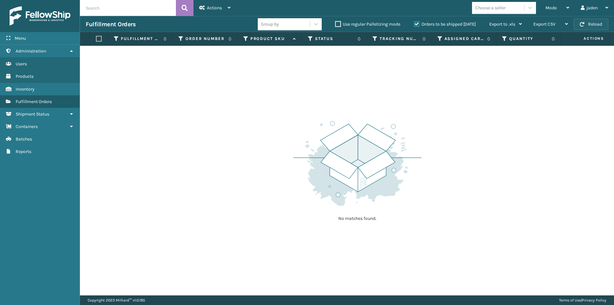
click at [584, 22] on span "button" at bounding box center [582, 24] width 4 height 4
click at [566, 12] on div "Mode" at bounding box center [558, 8] width 24 height 16
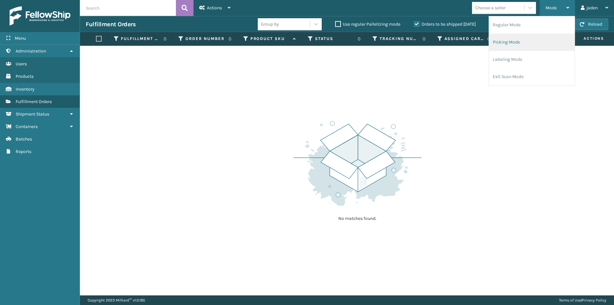
click at [518, 44] on li "Picking Mode" at bounding box center [532, 42] width 86 height 17
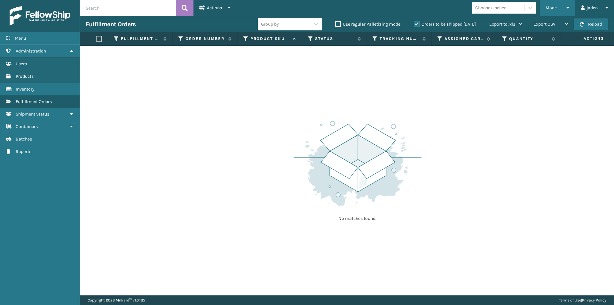
click at [547, 4] on div "Mode" at bounding box center [558, 8] width 24 height 16
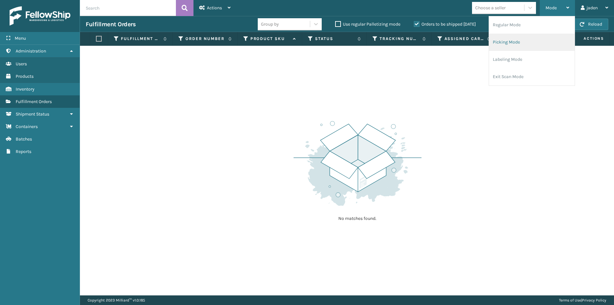
click at [512, 45] on li "Picking Mode" at bounding box center [532, 42] width 86 height 17
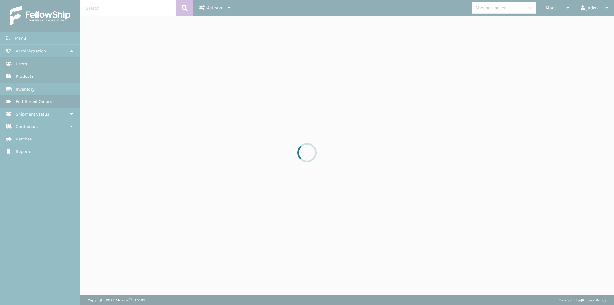
click at [584, 23] on div at bounding box center [307, 152] width 614 height 305
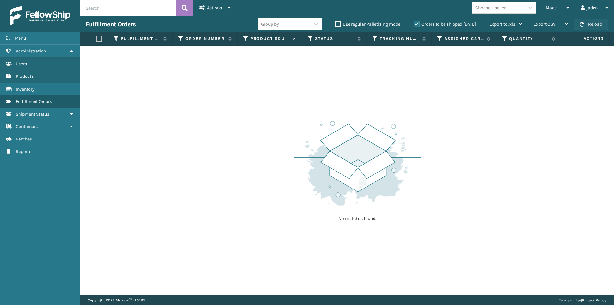
click at [584, 23] on span "button" at bounding box center [582, 24] width 4 height 4
drag, startPoint x: 350, startPoint y: 144, endPoint x: 352, endPoint y: 131, distance: 13.5
click at [237, 131] on div "No matches found." at bounding box center [347, 170] width 534 height 249
drag, startPoint x: 385, startPoint y: 131, endPoint x: 372, endPoint y: 125, distance: 14.9
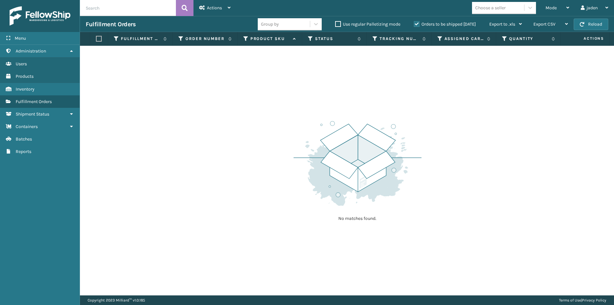
click at [247, 130] on div "No matches found." at bounding box center [347, 170] width 534 height 249
drag, startPoint x: 386, startPoint y: 125, endPoint x: 260, endPoint y: 125, distance: 126.3
click at [260, 125] on div "No matches found." at bounding box center [347, 170] width 534 height 249
drag, startPoint x: 392, startPoint y: 123, endPoint x: 290, endPoint y: 117, distance: 102.5
click at [280, 117] on div "No matches found." at bounding box center [347, 170] width 534 height 249
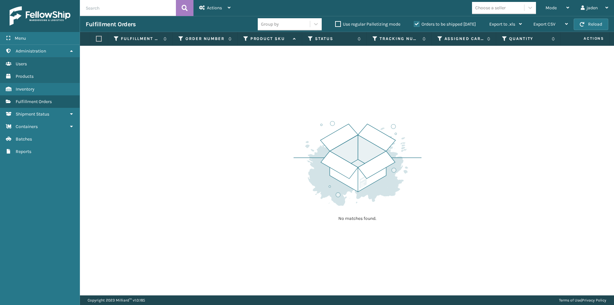
drag, startPoint x: 433, startPoint y: 117, endPoint x: 407, endPoint y: 113, distance: 26.9
click at [295, 112] on div "No matches found." at bounding box center [347, 170] width 534 height 249
drag, startPoint x: 437, startPoint y: 113, endPoint x: 444, endPoint y: 111, distance: 7.7
click at [270, 111] on div "No matches found." at bounding box center [347, 170] width 534 height 249
drag, startPoint x: 445, startPoint y: 111, endPoint x: 410, endPoint y: 111, distance: 34.5
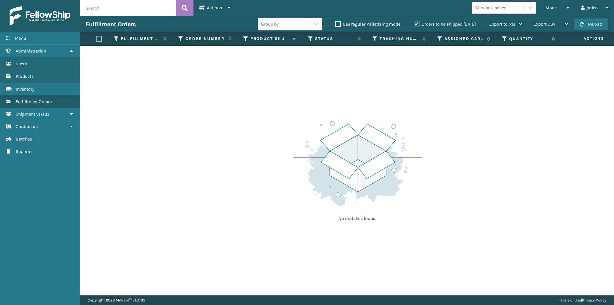
click at [290, 111] on div "No matches found." at bounding box center [347, 170] width 534 height 249
drag, startPoint x: 437, startPoint y: 111, endPoint x: 358, endPoint y: 107, distance: 79.5
click at [231, 107] on div "No matches found." at bounding box center [347, 170] width 534 height 249
drag, startPoint x: 405, startPoint y: 107, endPoint x: 229, endPoint y: 103, distance: 175.6
click at [222, 103] on div "No matches found." at bounding box center [347, 170] width 534 height 249
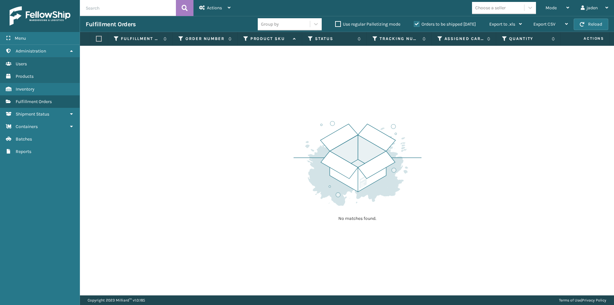
drag, startPoint x: 400, startPoint y: 105, endPoint x: 383, endPoint y: 105, distance: 17.3
click at [208, 105] on div "No matches found." at bounding box center [347, 170] width 534 height 249
click at [245, 106] on div "No matches found." at bounding box center [347, 170] width 534 height 249
click at [257, 103] on div "No matches found." at bounding box center [347, 170] width 534 height 249
click at [233, 92] on div "No matches found." at bounding box center [347, 170] width 534 height 249
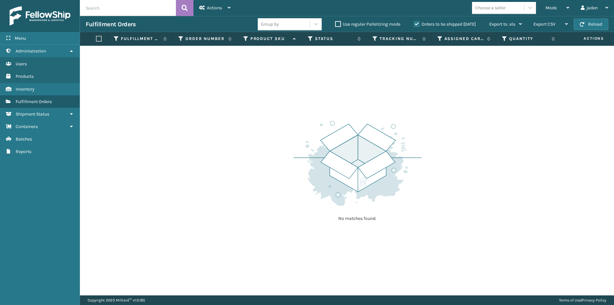
click at [240, 84] on div "No matches found." at bounding box center [347, 170] width 534 height 249
click at [586, 24] on button "Reload" at bounding box center [591, 25] width 35 height 12
click at [558, 9] on div "Mode" at bounding box center [558, 8] width 24 height 16
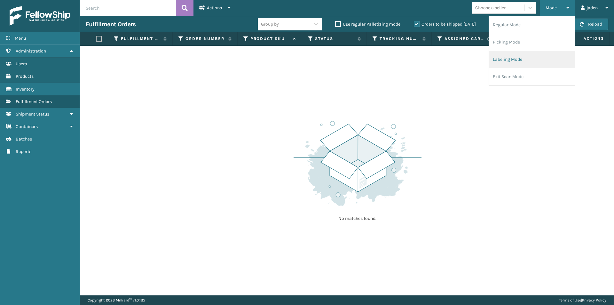
click at [524, 51] on li "Labeling Mode" at bounding box center [532, 59] width 86 height 17
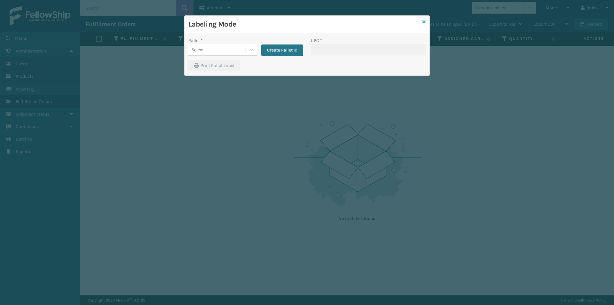
click at [424, 20] on icon at bounding box center [424, 22] width 3 height 4
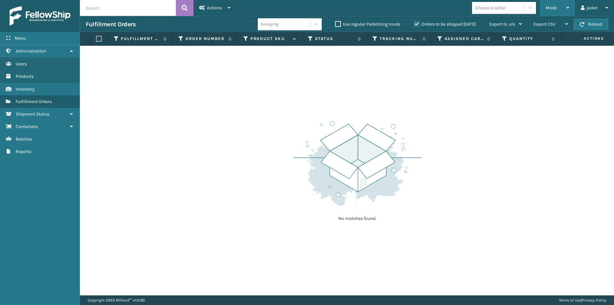
click at [558, 2] on div "Mode" at bounding box center [558, 8] width 24 height 16
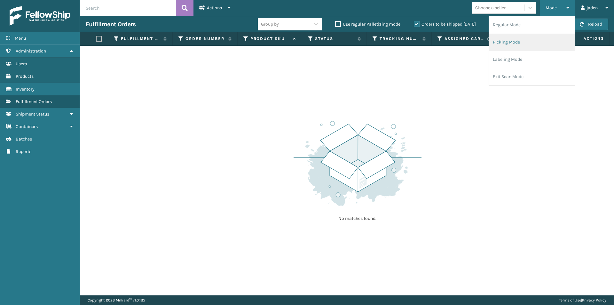
click at [527, 45] on li "Picking Mode" at bounding box center [532, 42] width 86 height 17
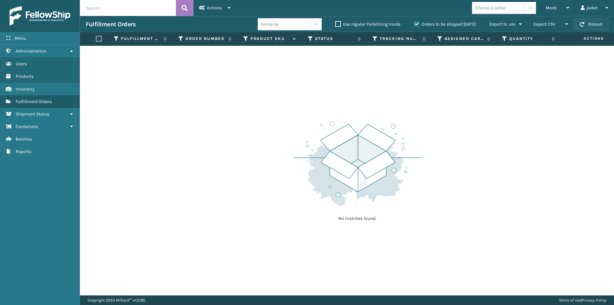
click at [593, 27] on button "Reload" at bounding box center [591, 25] width 35 height 12
click at [560, 13] on div "Mode" at bounding box center [558, 8] width 24 height 16
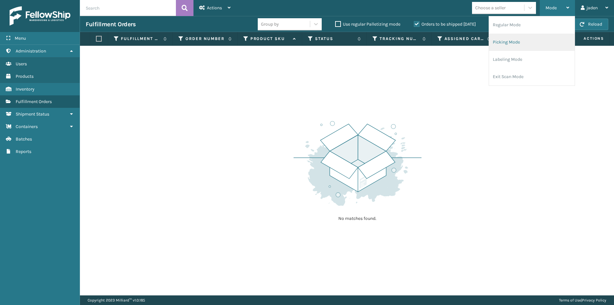
click at [534, 44] on li "Picking Mode" at bounding box center [532, 42] width 86 height 17
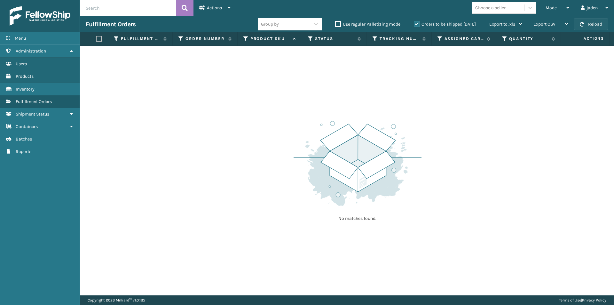
click at [598, 22] on button "Reload" at bounding box center [591, 25] width 35 height 12
click at [561, 9] on div "Mode" at bounding box center [558, 8] width 24 height 16
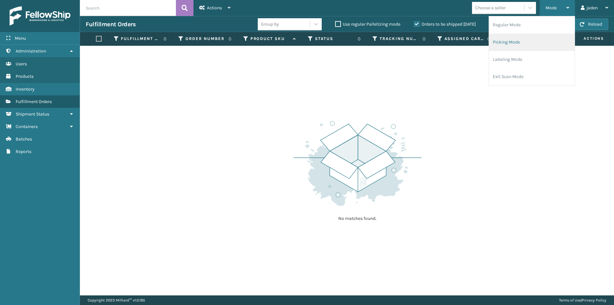
click at [529, 41] on li "Picking Mode" at bounding box center [532, 42] width 86 height 17
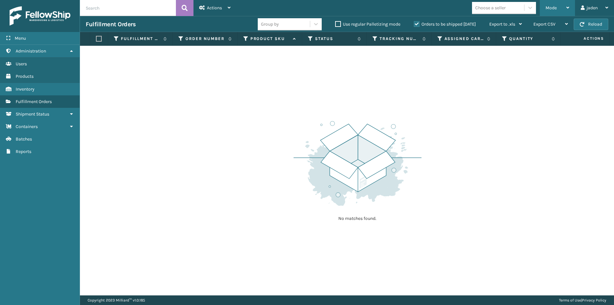
click at [550, 9] on span "Mode" at bounding box center [551, 7] width 11 height 5
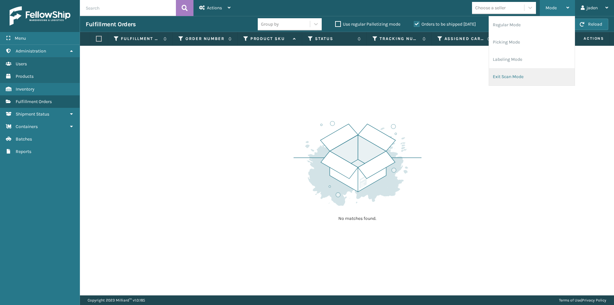
click at [495, 74] on li "Exit Scan Mode" at bounding box center [532, 76] width 86 height 17
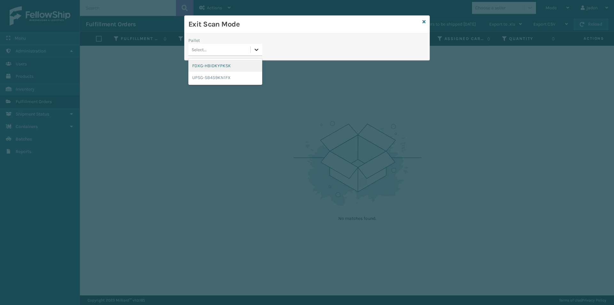
click at [253, 49] on div at bounding box center [257, 50] width 12 height 12
click at [192, 66] on div "FDXG-HBIDKYPKSK" at bounding box center [225, 66] width 74 height 12
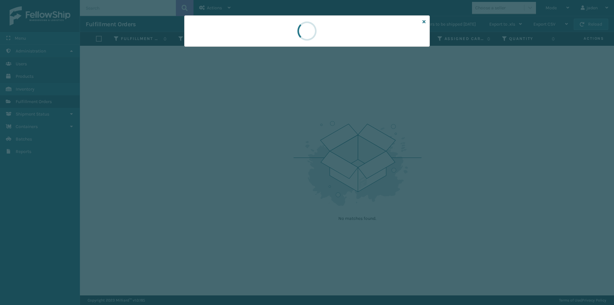
click at [282, 33] on div at bounding box center [307, 30] width 246 height 31
click at [269, 29] on div at bounding box center [307, 30] width 246 height 31
click at [265, 32] on div at bounding box center [307, 30] width 246 height 31
click at [243, 34] on div at bounding box center [307, 30] width 246 height 31
click at [244, 25] on div at bounding box center [307, 30] width 246 height 31
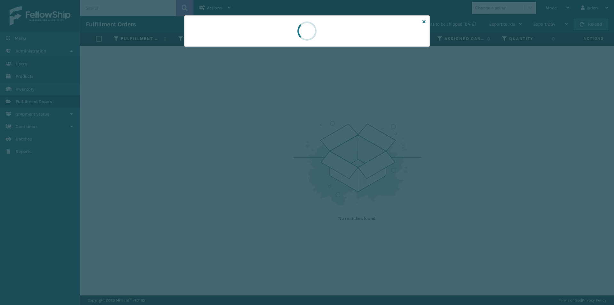
click at [231, 33] on div at bounding box center [307, 30] width 246 height 31
click at [228, 39] on div at bounding box center [307, 30] width 246 height 31
click at [257, 36] on div at bounding box center [307, 30] width 246 height 31
click at [285, 31] on div at bounding box center [307, 30] width 246 height 31
click at [287, 33] on div at bounding box center [307, 30] width 246 height 31
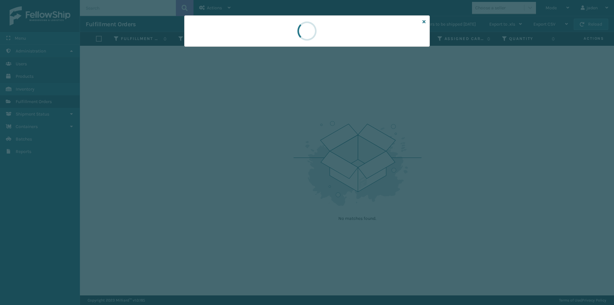
click at [245, 36] on div at bounding box center [307, 30] width 246 height 31
click at [273, 32] on div at bounding box center [307, 30] width 246 height 31
click at [261, 42] on div at bounding box center [307, 30] width 246 height 31
click at [262, 42] on div at bounding box center [307, 30] width 246 height 31
click at [261, 42] on div at bounding box center [307, 30] width 246 height 31
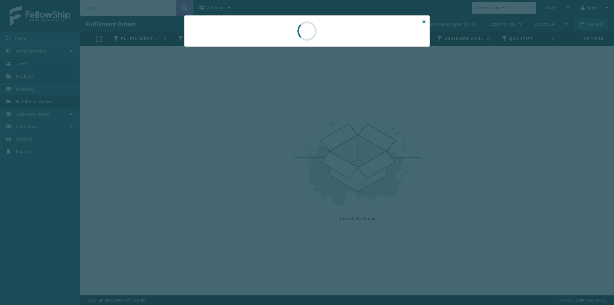
click at [246, 41] on div at bounding box center [307, 30] width 246 height 31
click at [250, 37] on div at bounding box center [307, 30] width 246 height 31
click at [254, 39] on div at bounding box center [307, 30] width 246 height 31
click at [254, 40] on div at bounding box center [307, 30] width 246 height 31
click at [271, 39] on div at bounding box center [307, 30] width 246 height 31
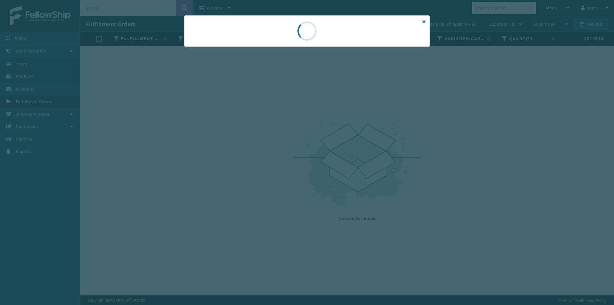
click at [288, 41] on div at bounding box center [307, 30] width 246 height 31
click at [226, 30] on div at bounding box center [307, 30] width 246 height 31
click at [224, 28] on div at bounding box center [307, 30] width 246 height 31
click at [234, 24] on div at bounding box center [307, 30] width 246 height 31
click at [232, 10] on div at bounding box center [307, 152] width 614 height 305
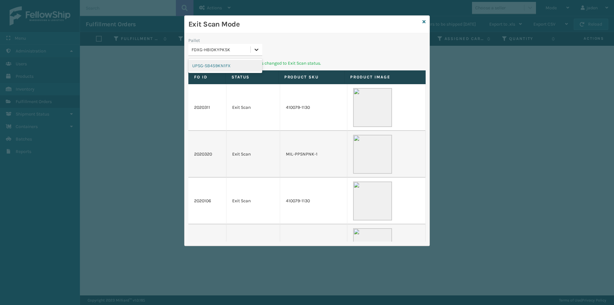
click at [257, 48] on icon at bounding box center [256, 49] width 6 height 6
click at [244, 68] on div "UPSG-SB459KN1FX" at bounding box center [225, 66] width 74 height 12
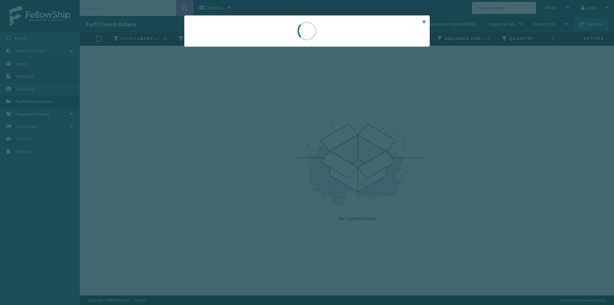
click at [275, 25] on div at bounding box center [307, 30] width 246 height 31
click at [261, 30] on div at bounding box center [307, 30] width 246 height 31
click at [288, 31] on div at bounding box center [307, 30] width 246 height 31
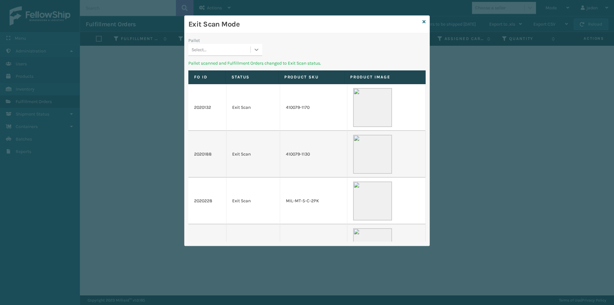
click at [259, 51] on icon at bounding box center [256, 49] width 6 height 6
click at [427, 21] on div "Exit Scan Mode" at bounding box center [307, 25] width 245 height 18
click at [425, 21] on icon at bounding box center [424, 22] width 3 height 4
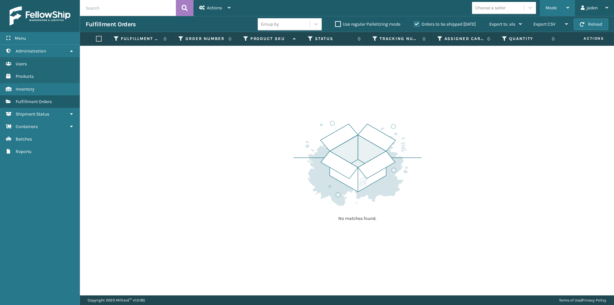
click at [556, 7] on span "Mode" at bounding box center [551, 7] width 11 height 5
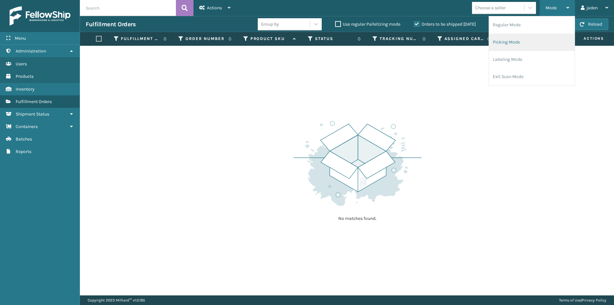
click at [533, 34] on li "Picking Mode" at bounding box center [532, 42] width 86 height 17
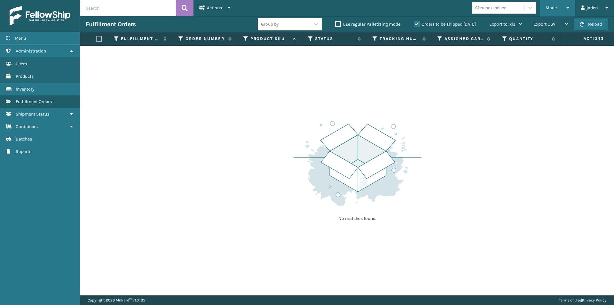
click at [533, 34] on th "Quantity" at bounding box center [528, 39] width 65 height 14
click at [587, 29] on button "Reload" at bounding box center [591, 25] width 35 height 12
click at [414, 23] on label "Orders to be shipped [DATE]" at bounding box center [445, 23] width 62 height 5
click at [414, 23] on input "Orders to be shipped [DATE]" at bounding box center [414, 22] width 0 height 4
click at [414, 23] on label "Orders to be shipped [DATE]" at bounding box center [445, 23] width 62 height 5
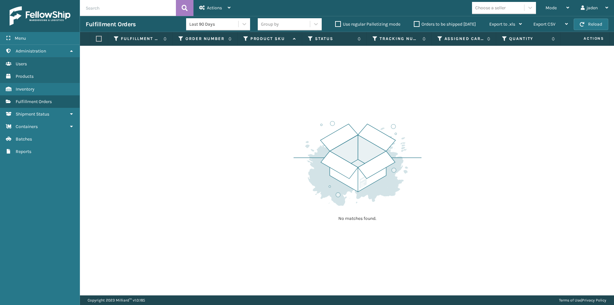
click at [414, 23] on input "Orders to be shipped [DATE]" at bounding box center [414, 22] width 0 height 4
click at [598, 25] on button "Reload" at bounding box center [591, 25] width 35 height 12
